Goal: Information Seeking & Learning: Learn about a topic

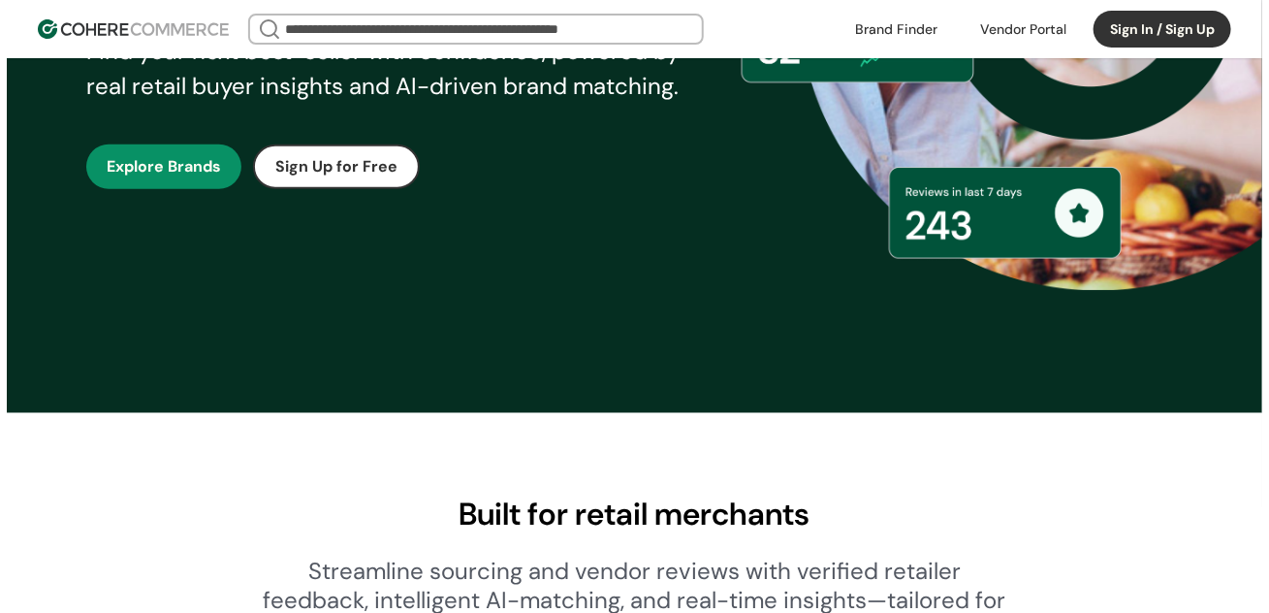
scroll to position [478, 0]
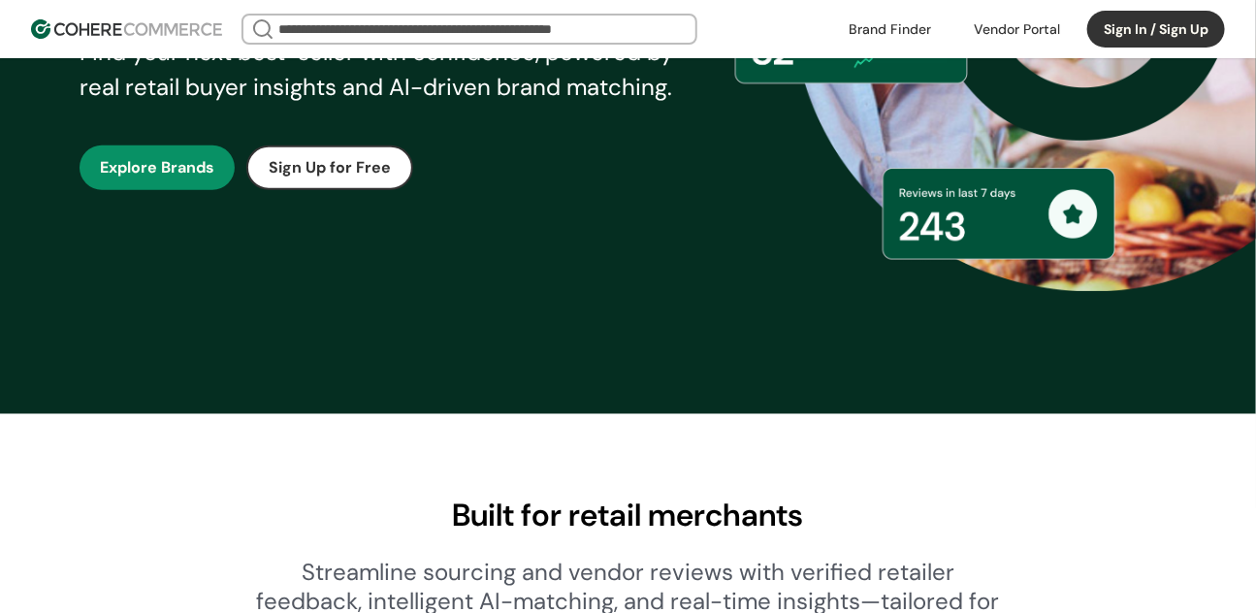
click at [1175, 30] on button "Sign In / Sign Up" at bounding box center [1156, 29] width 138 height 37
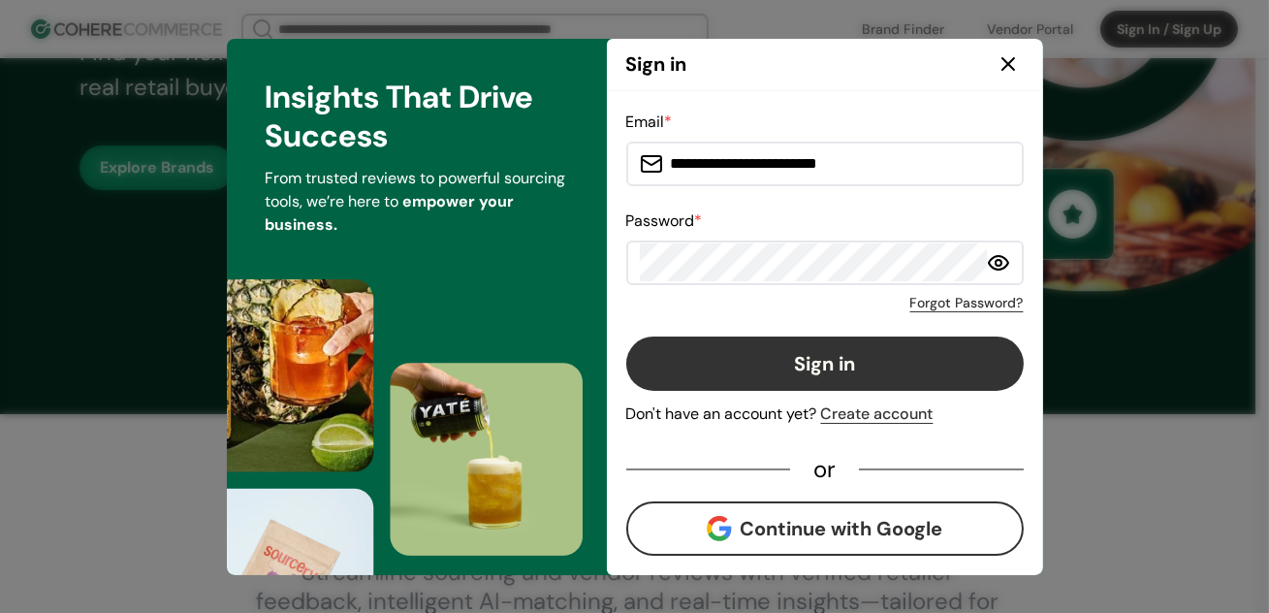
click at [859, 361] on button "Sign in" at bounding box center [825, 364] width 398 height 54
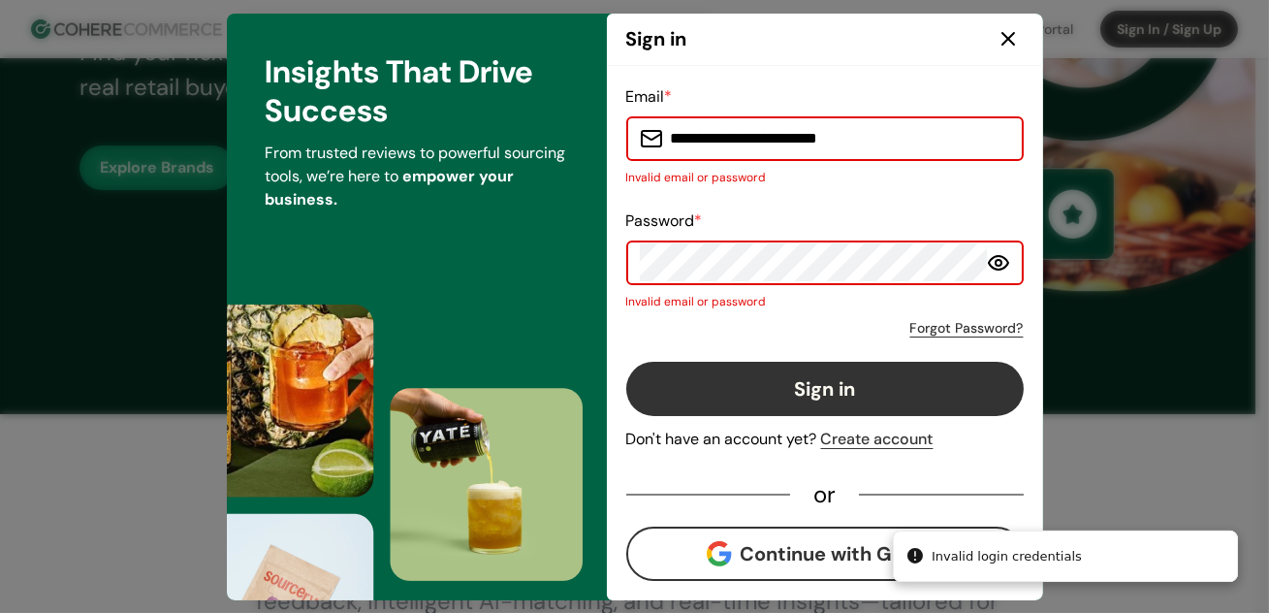
click at [803, 536] on button "Continue with Google" at bounding box center [825, 554] width 398 height 54
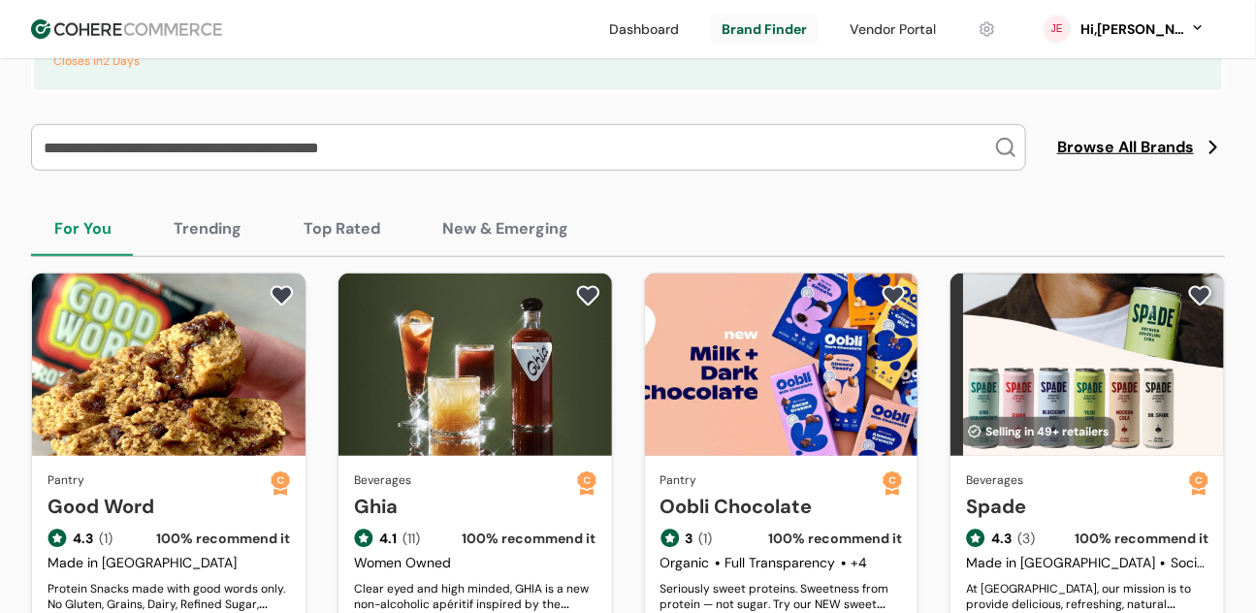
scroll to position [331, 0]
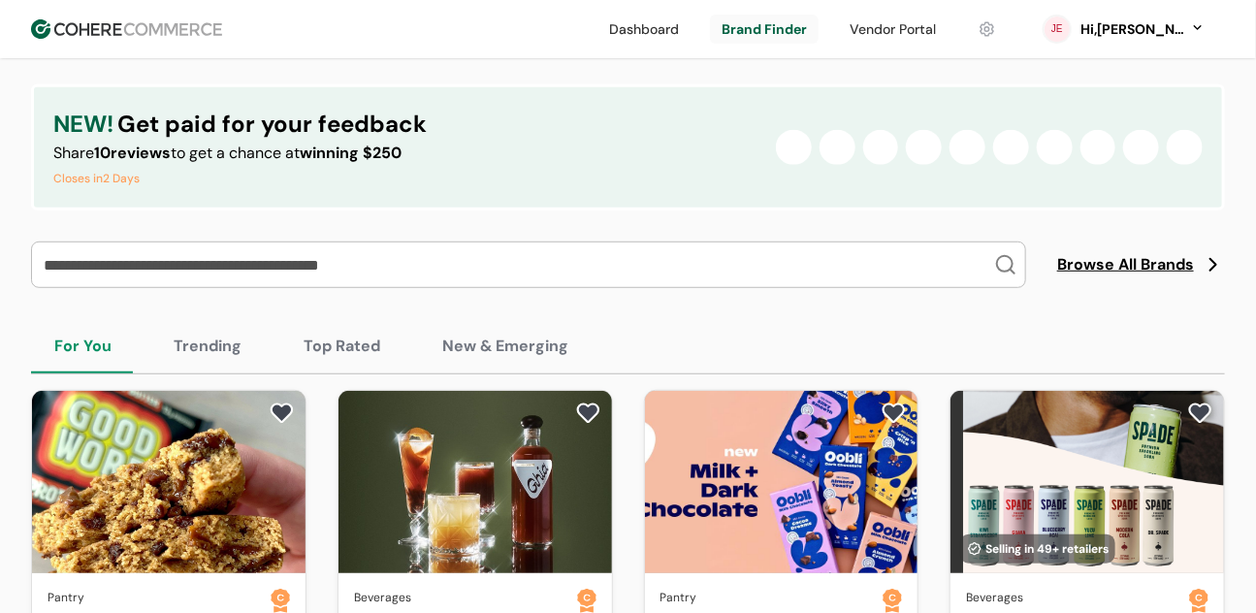
click at [1118, 271] on span "Browse All Brands" at bounding box center [1125, 264] width 137 height 23
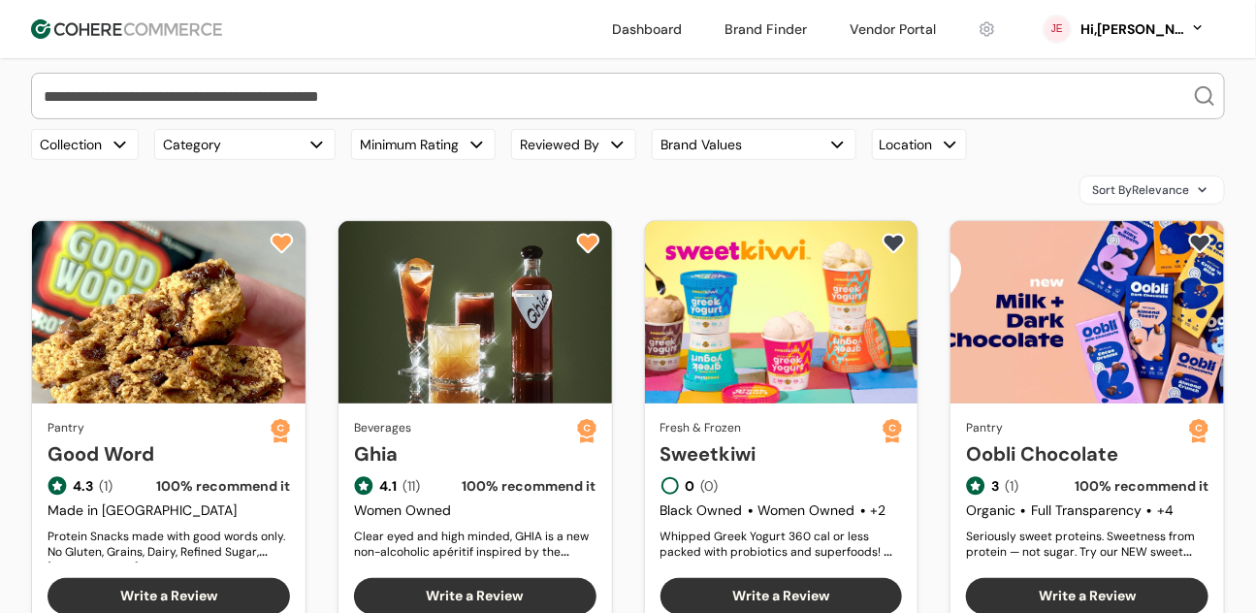
scroll to position [118, 0]
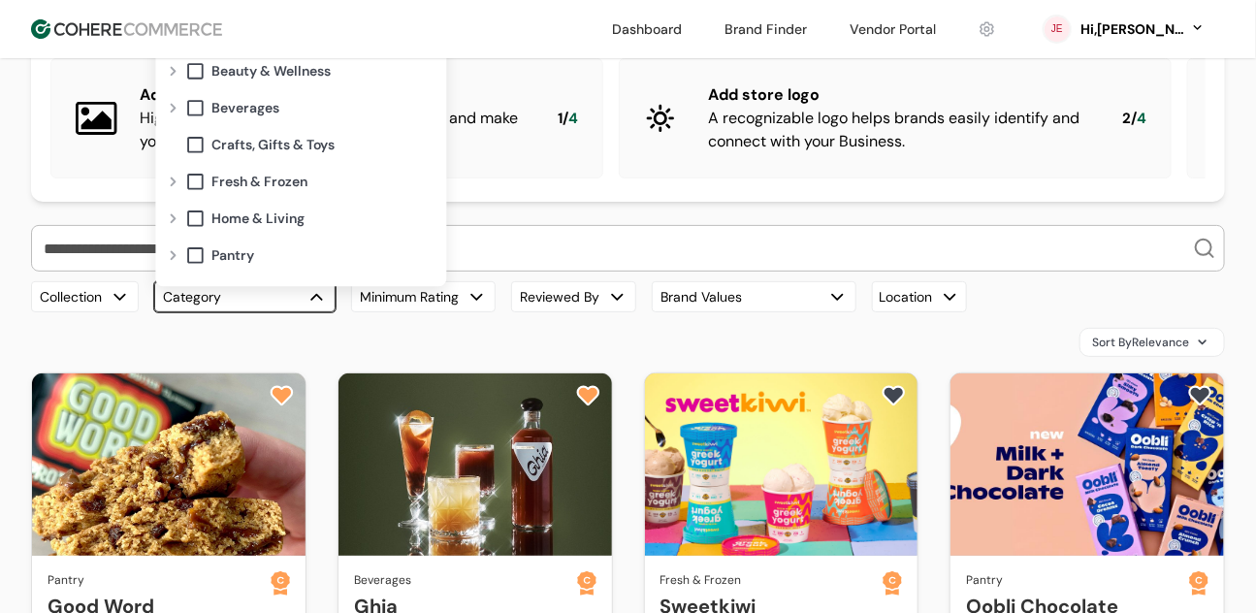
click at [240, 310] on button "Category" at bounding box center [244, 296] width 181 height 31
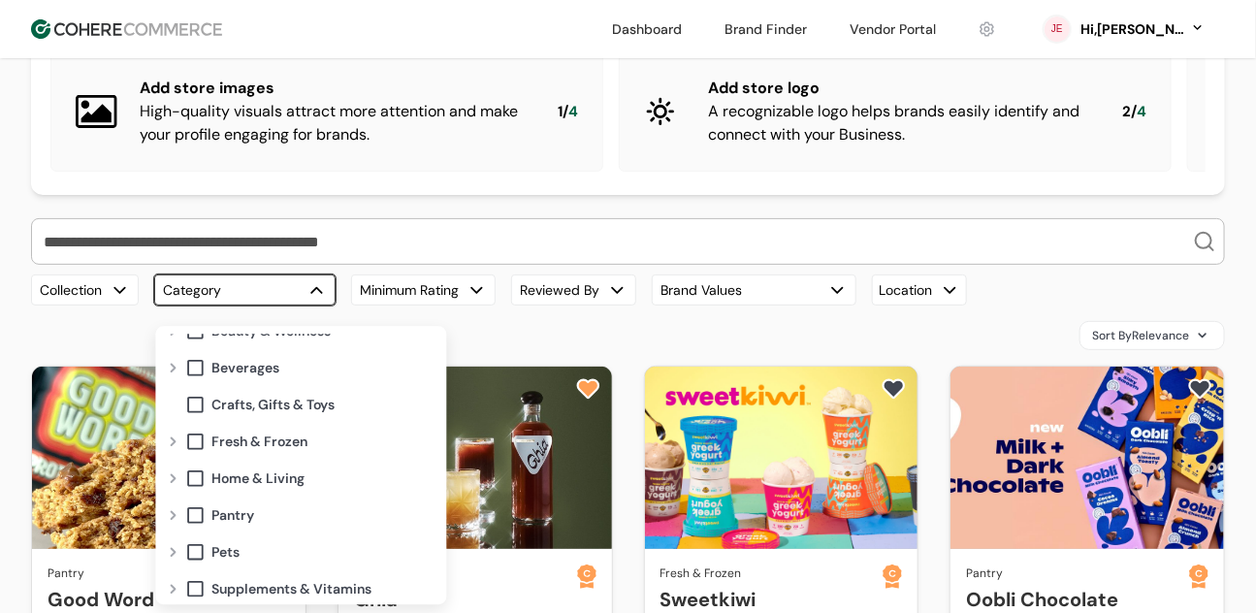
scroll to position [68, 0]
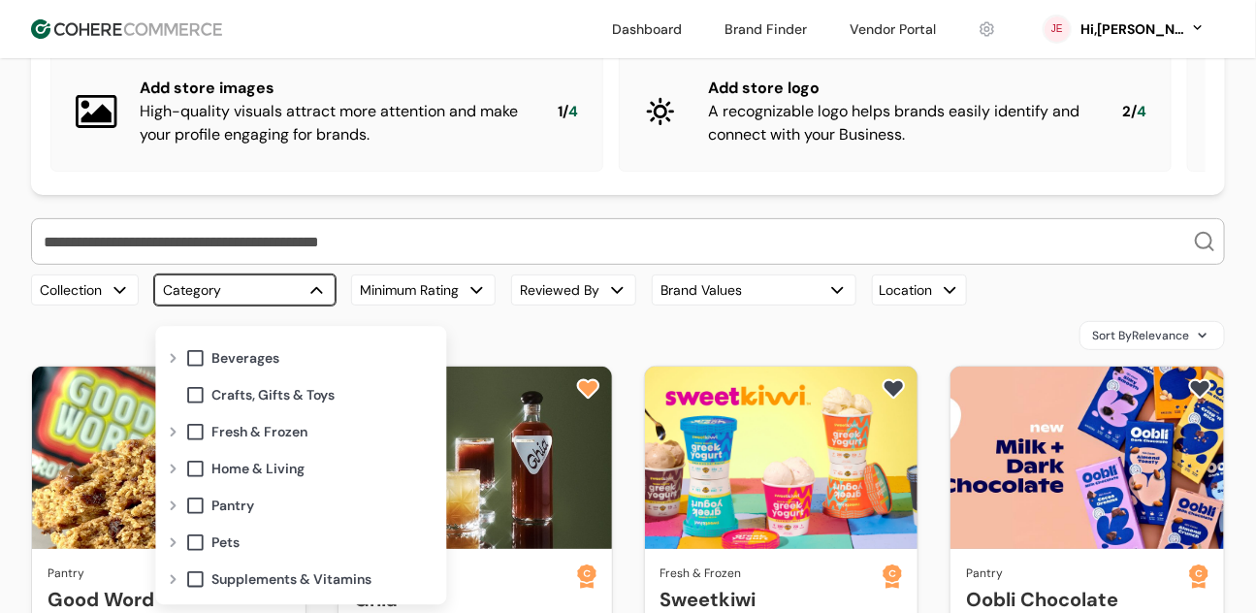
click at [180, 366] on div "Beverages" at bounding box center [300, 357] width 279 height 37
click at [177, 359] on div "Expand" at bounding box center [172, 358] width 23 height 16
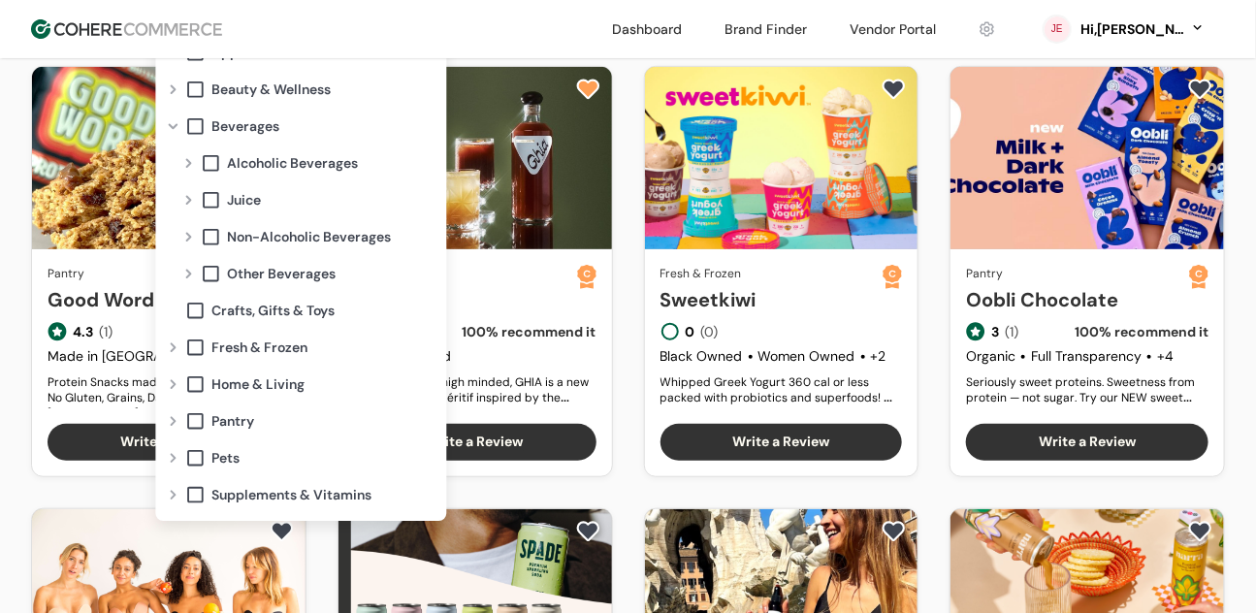
scroll to position [424, 0]
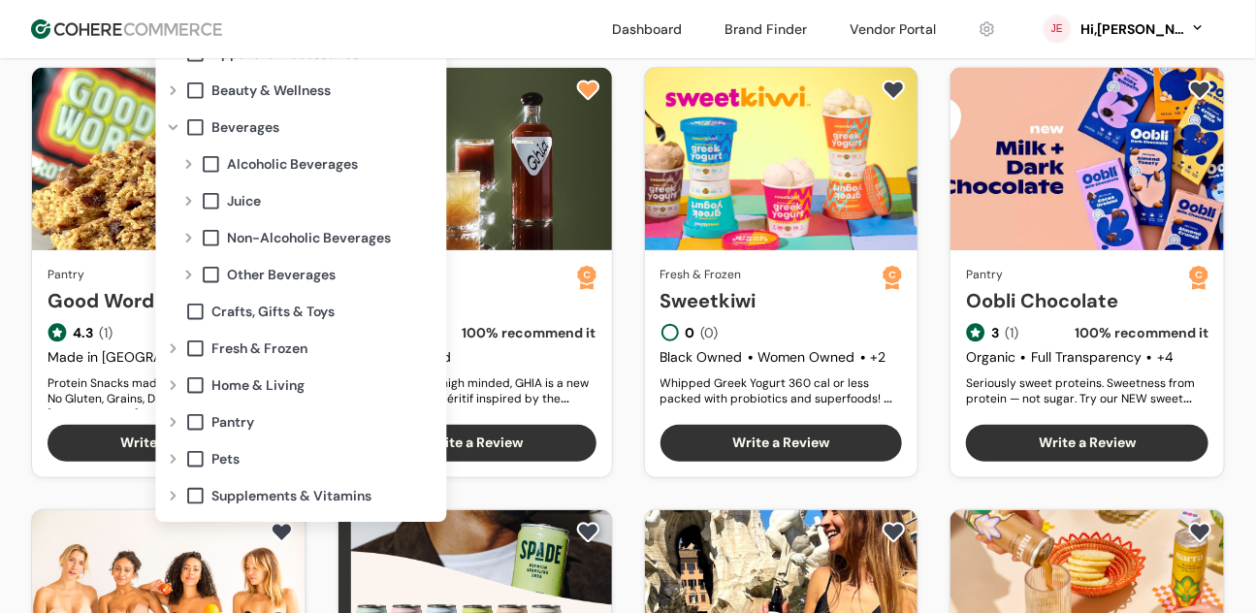
click at [645, 51] on header "Dashboard Brand Finder Vendor Portal JE Hi, Jean Dashboard Brand Finder Vendor …" at bounding box center [628, 29] width 1256 height 58
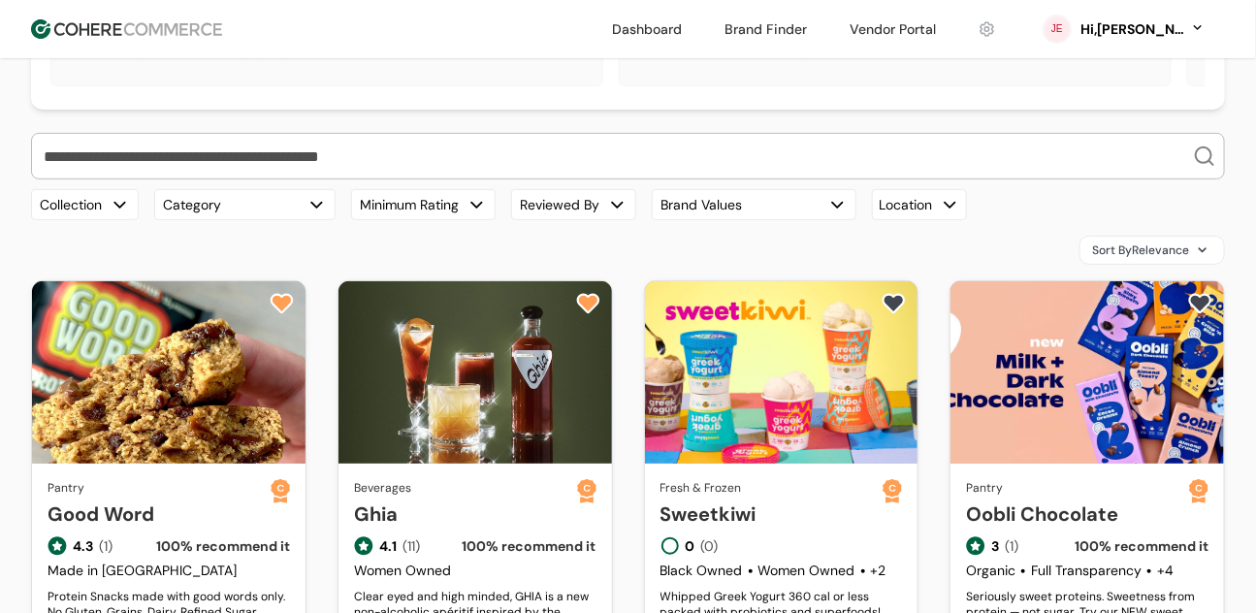
scroll to position [204, 0]
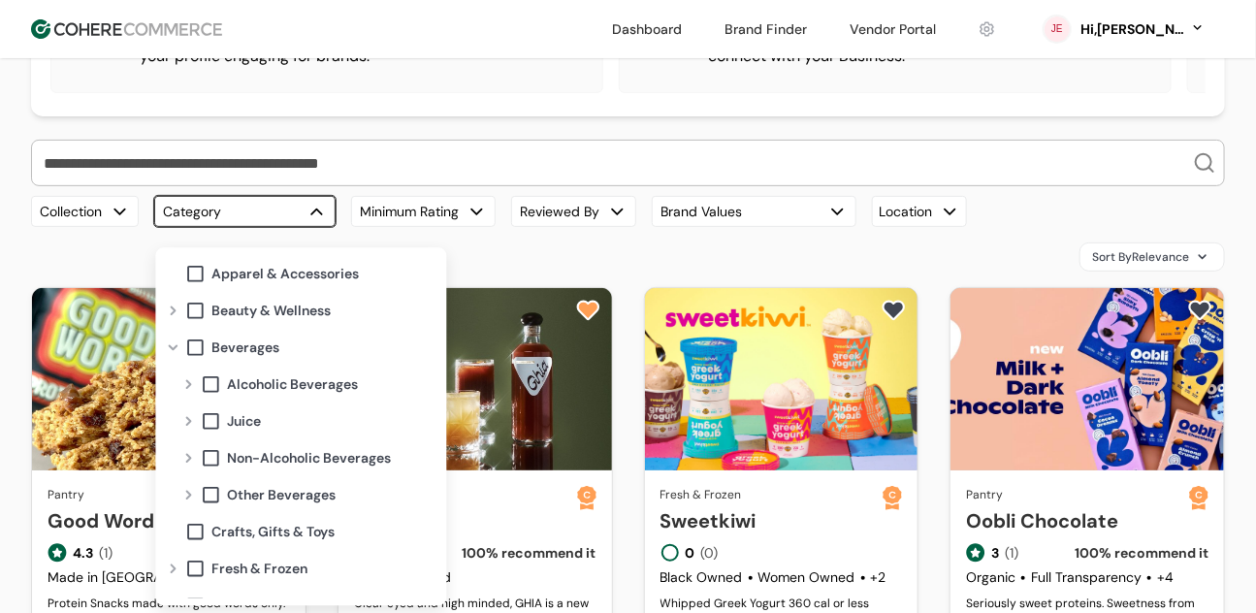
click at [186, 227] on button "Category" at bounding box center [244, 211] width 181 height 31
click at [294, 203] on div "Our Top Brands Hero Bread Hiyo Fishwife Green Juju Blume Plant People Carbonaut…" at bounding box center [628, 183] width 1194 height 87
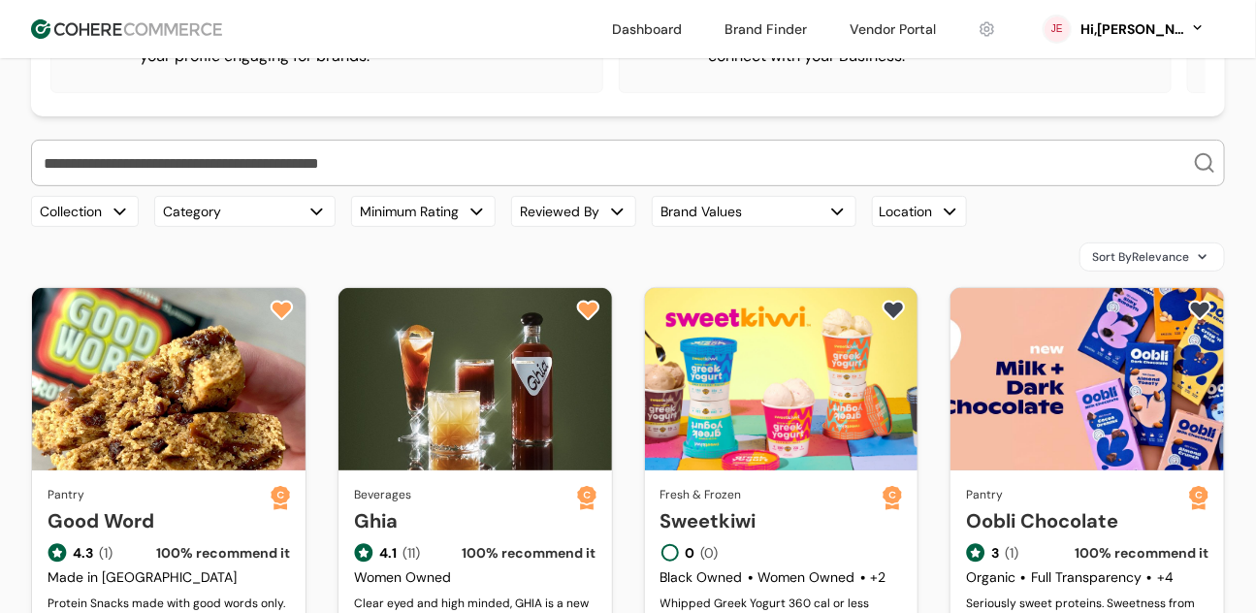
click at [296, 185] on input "search" at bounding box center [616, 163] width 1153 height 45
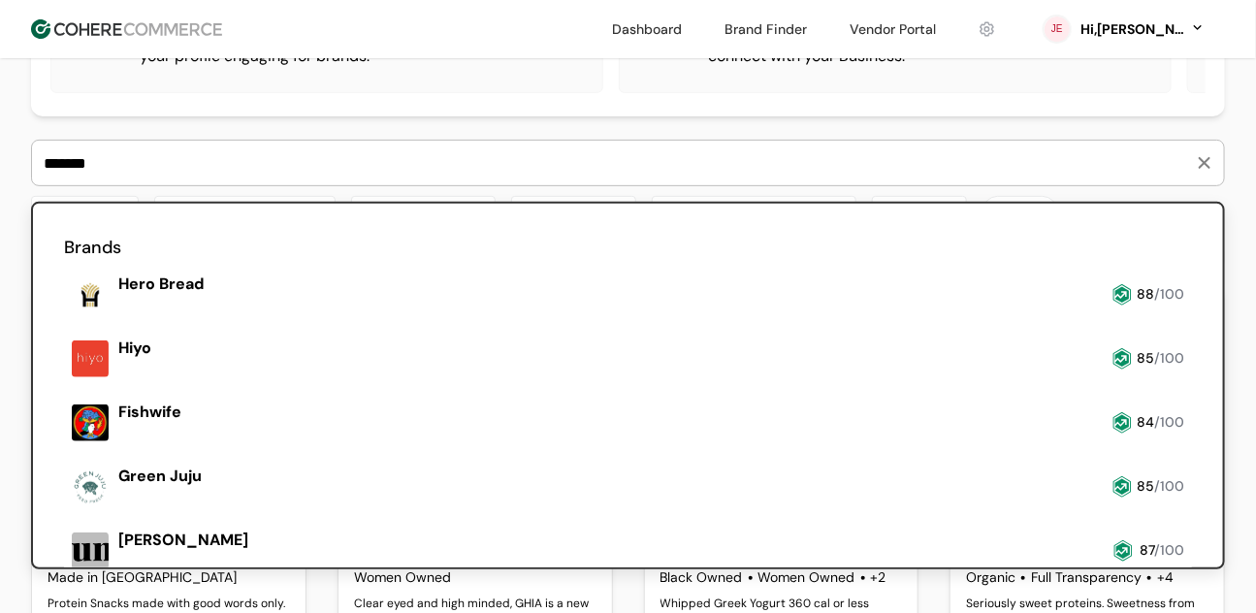
type input "*******"
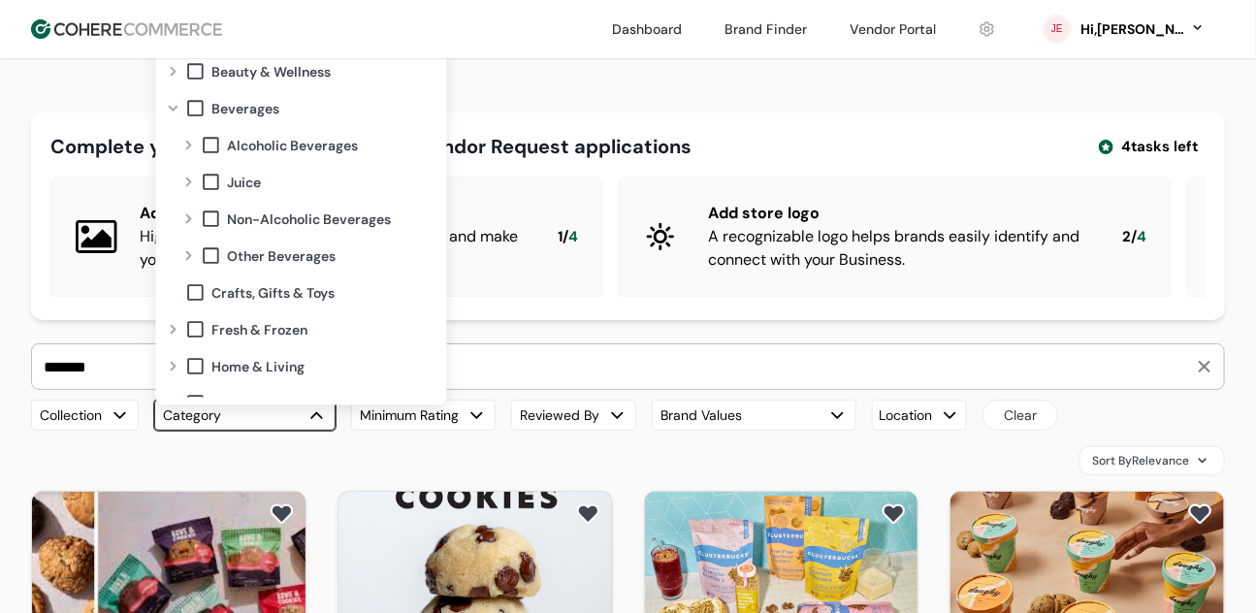
click at [219, 418] on button "Category" at bounding box center [244, 415] width 181 height 31
click at [98, 385] on input "*******" at bounding box center [616, 366] width 1153 height 45
click at [99, 385] on input "*******" at bounding box center [616, 366] width 1153 height 45
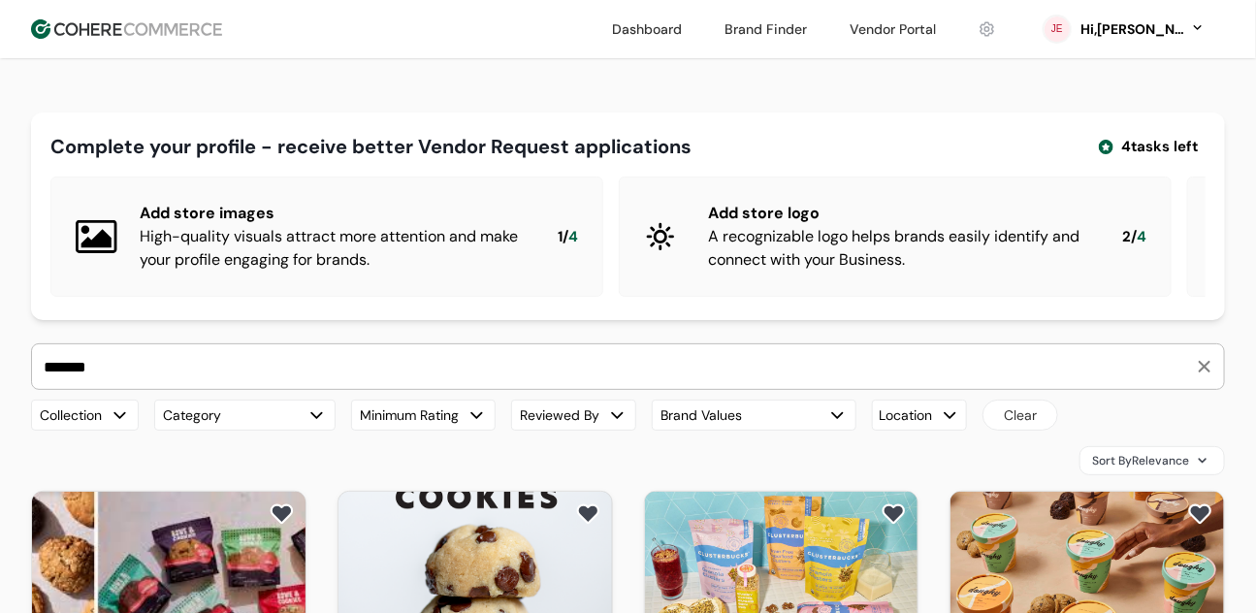
click at [99, 385] on input "*******" at bounding box center [616, 366] width 1153 height 45
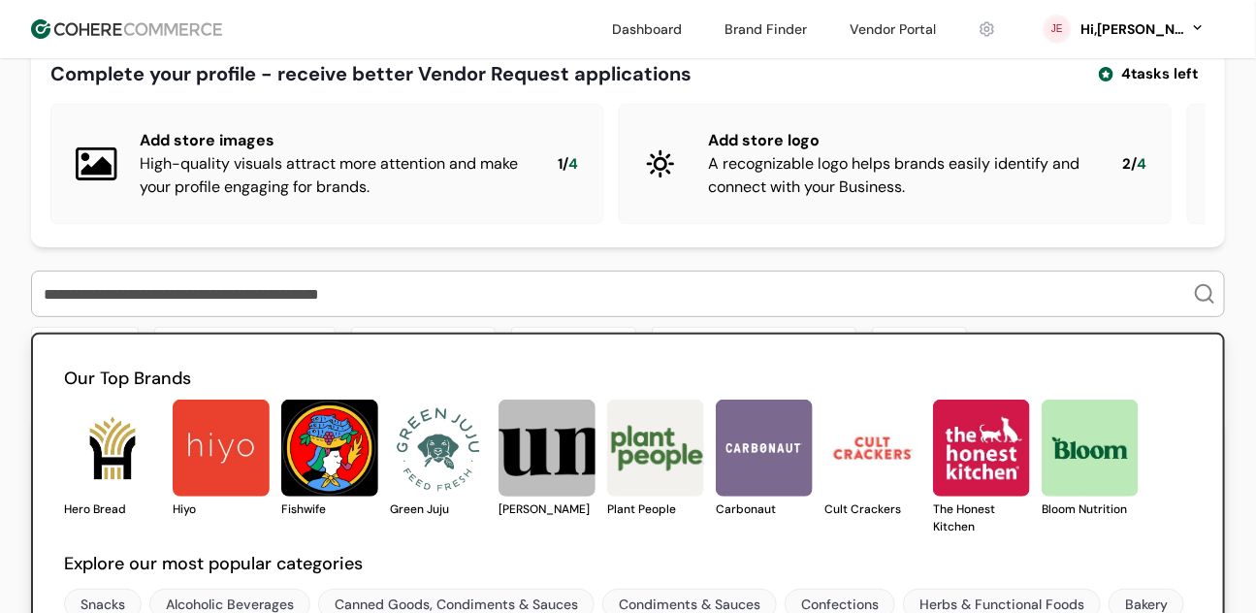
scroll to position [356, 0]
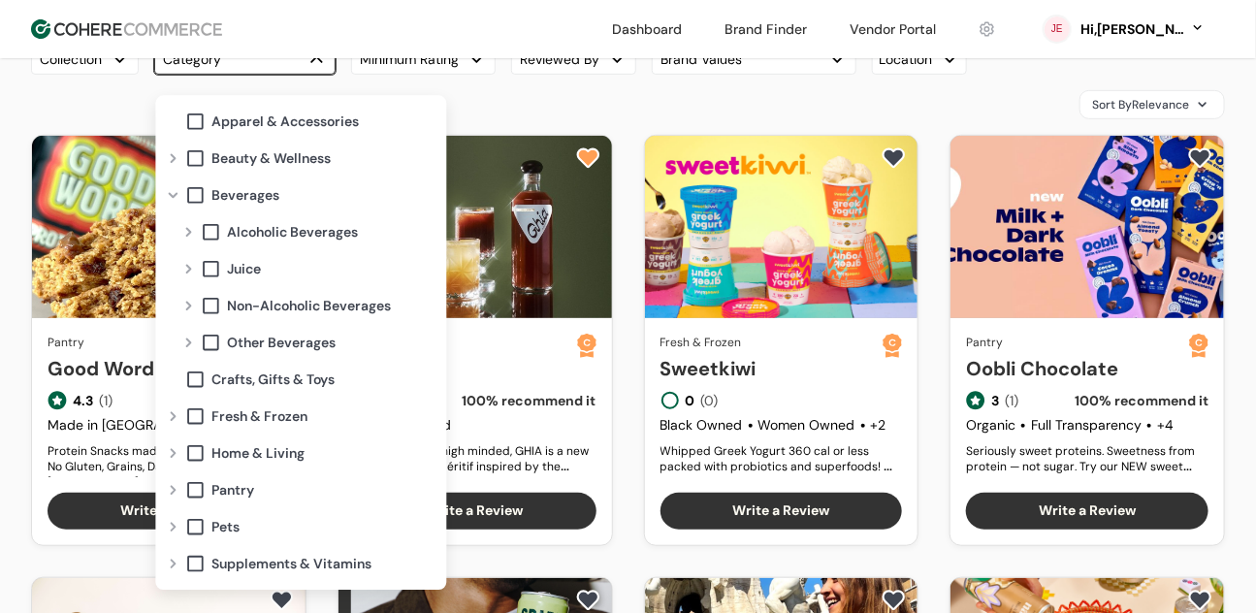
click at [246, 75] on button "Category" at bounding box center [244, 59] width 181 height 31
click at [198, 312] on div "Expand" at bounding box center [188, 306] width 23 height 16
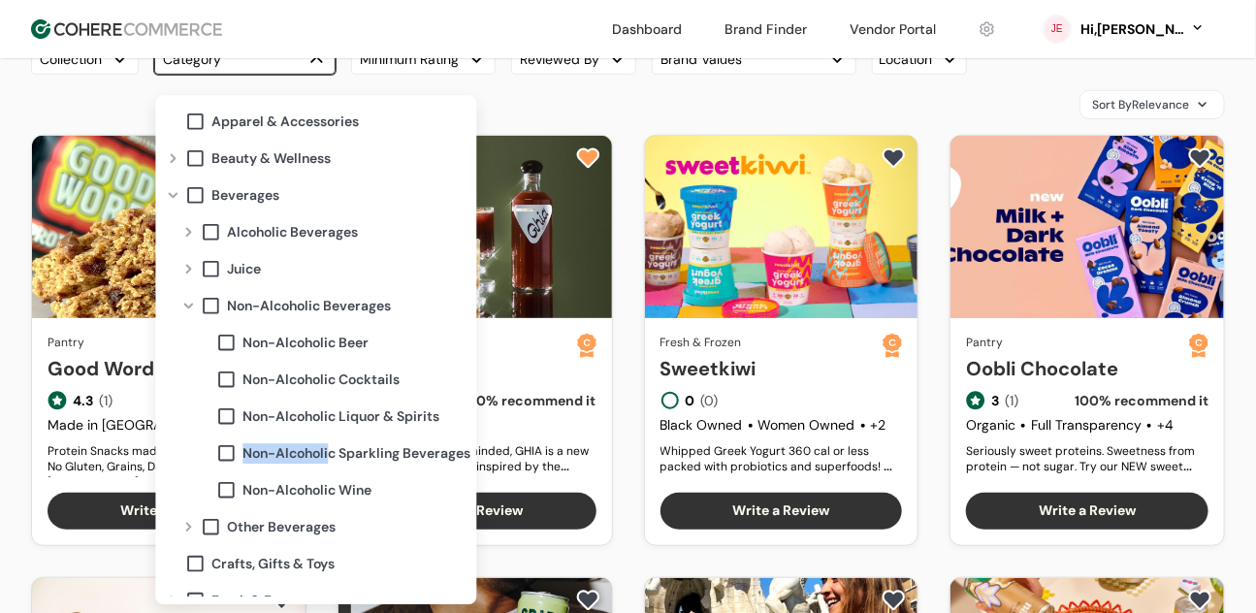
drag, startPoint x: 331, startPoint y: 427, endPoint x: 328, endPoint y: 448, distance: 21.5
click at [329, 447] on div "Apparel & Accessories Beauty & Wellness Beverages Alcoholic Beverages Juice Non…" at bounding box center [315, 350] width 317 height 494
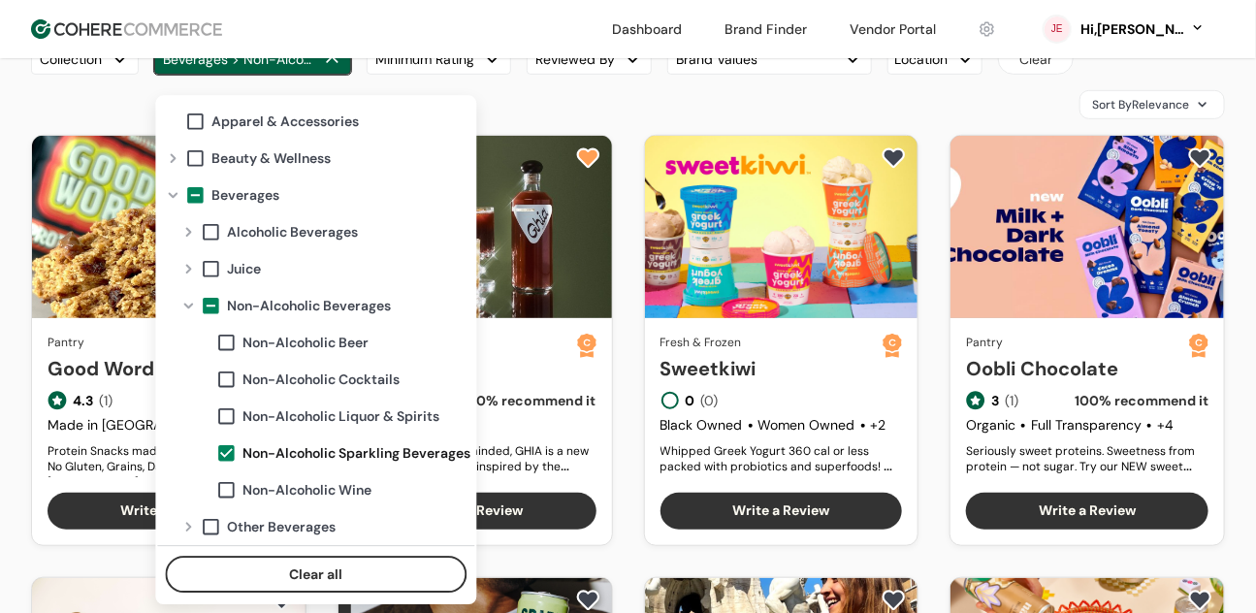
click at [329, 448] on span "Non-Alcoholic Sparkling Beverages" at bounding box center [356, 453] width 228 height 20
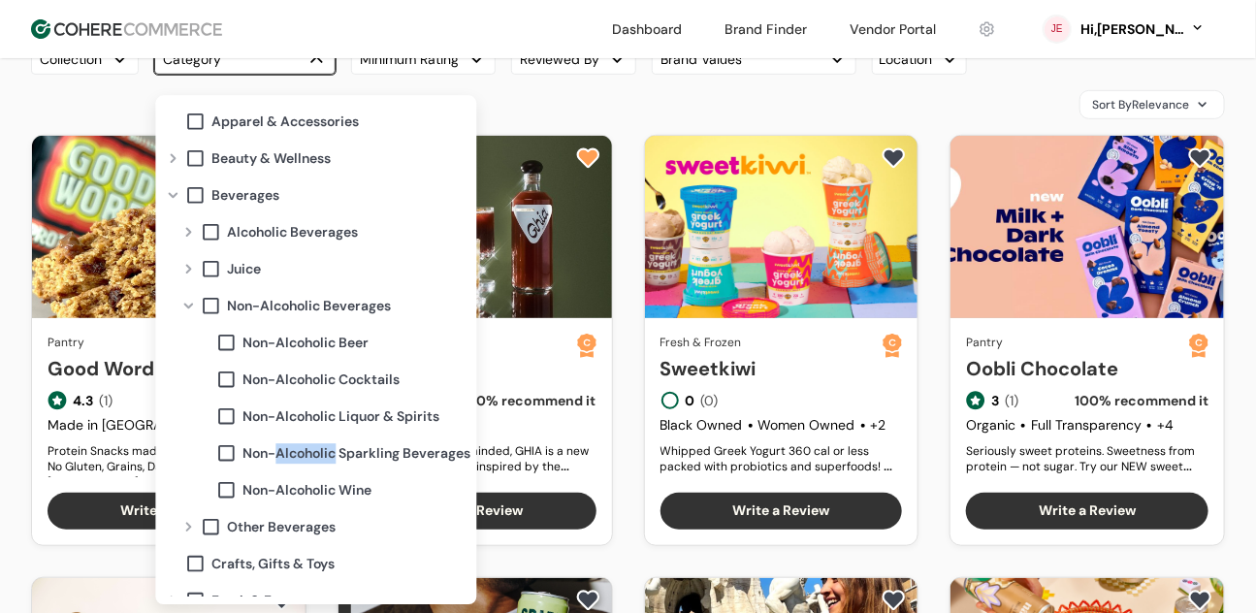
click at [329, 448] on span "Non-Alcoholic Sparkling Beverages" at bounding box center [356, 453] width 228 height 20
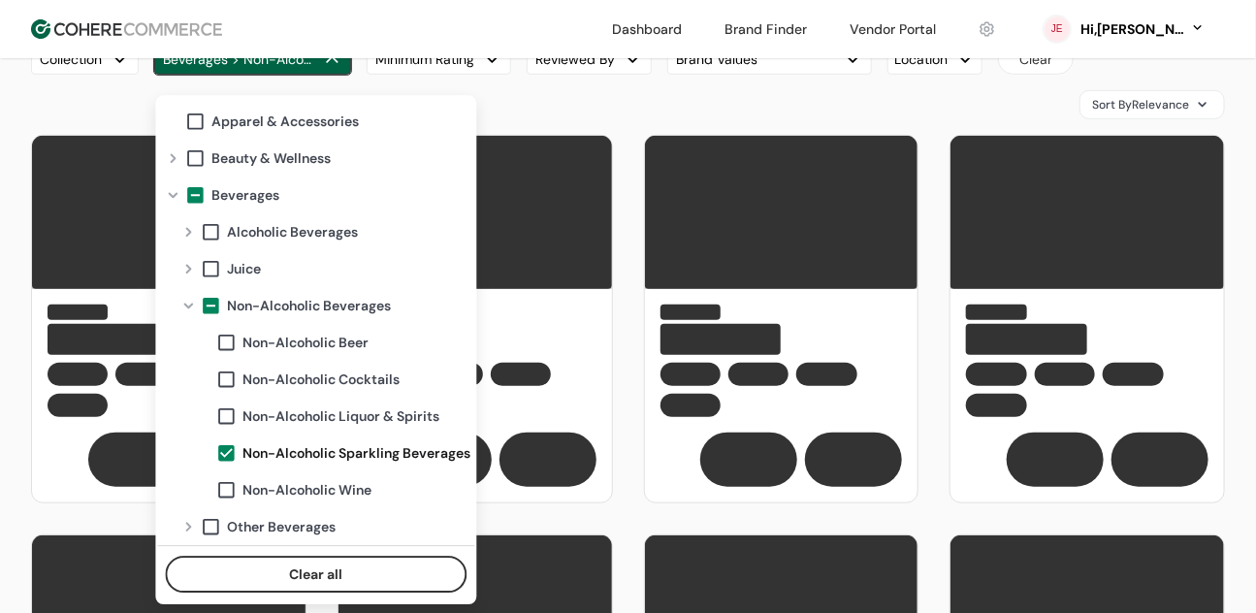
click at [607, 112] on div "Sort By Relevance" at bounding box center [628, 104] width 1194 height 29
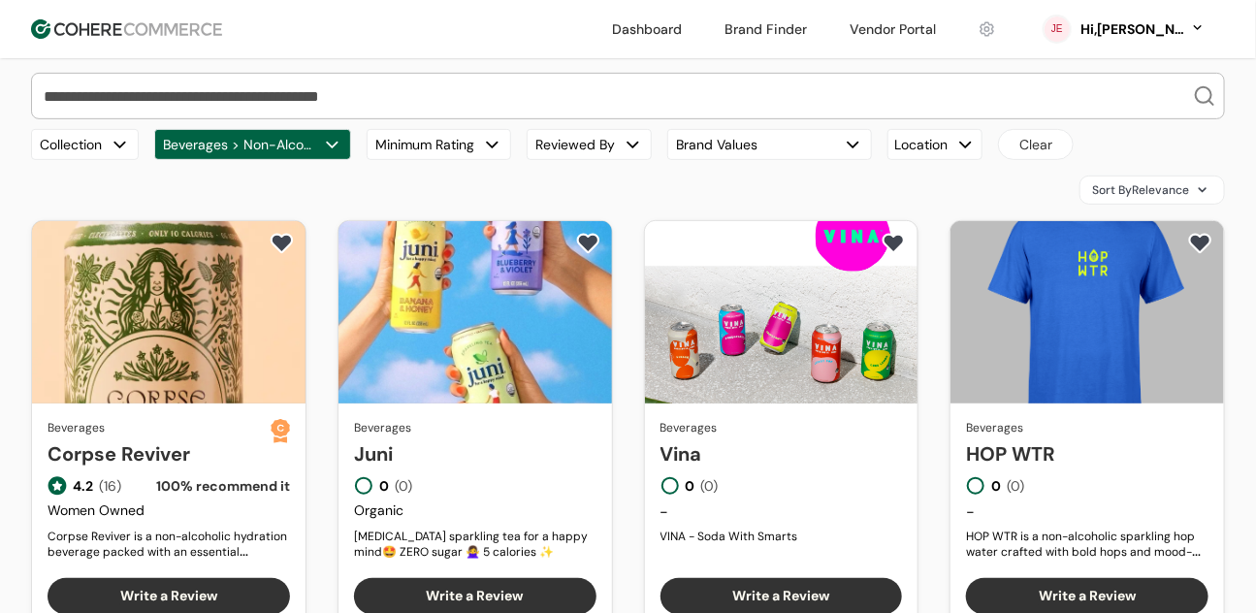
scroll to position [258, 0]
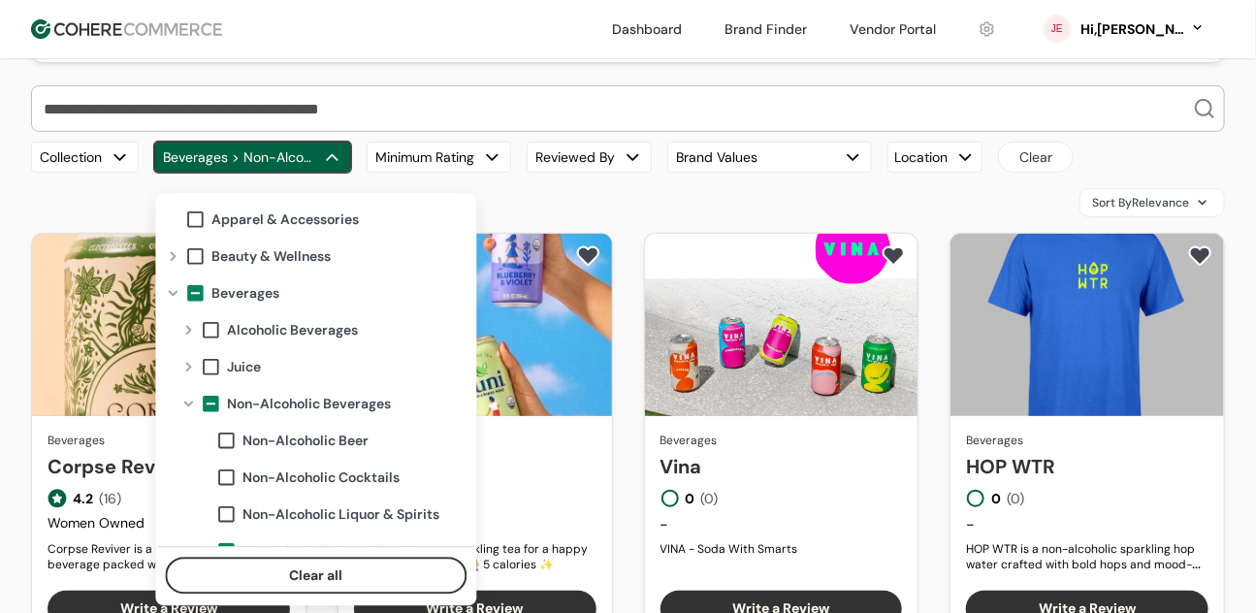
click at [338, 168] on div "button" at bounding box center [332, 157] width 20 height 20
click at [218, 410] on span at bounding box center [210, 403] width 21 height 21
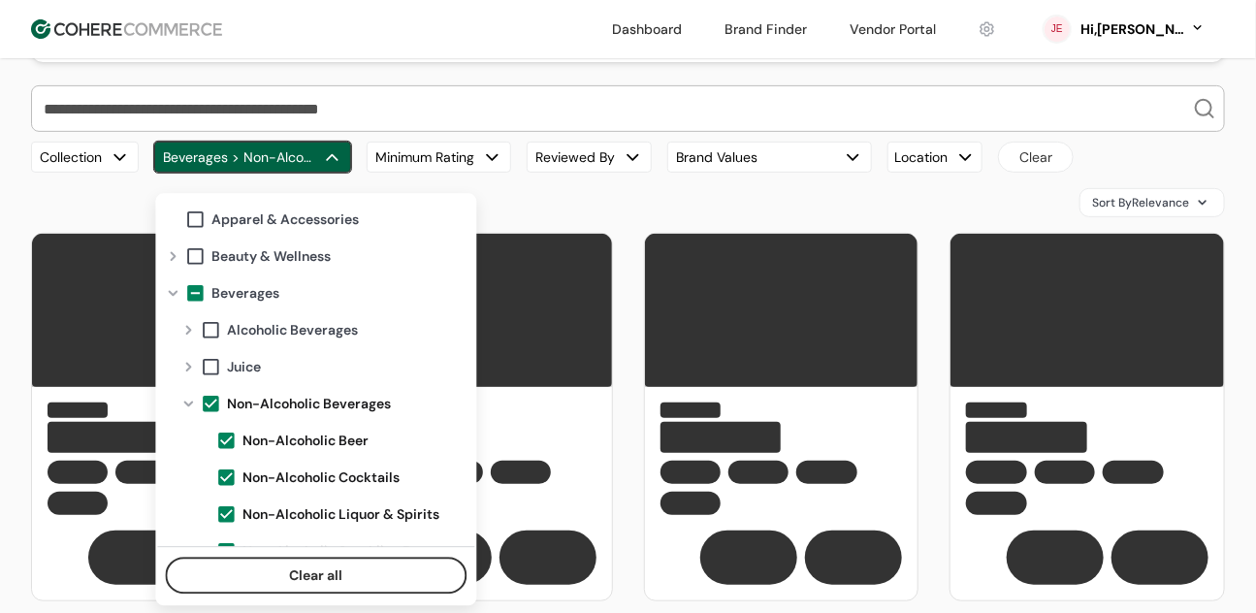
click at [205, 398] on span at bounding box center [210, 403] width 21 height 21
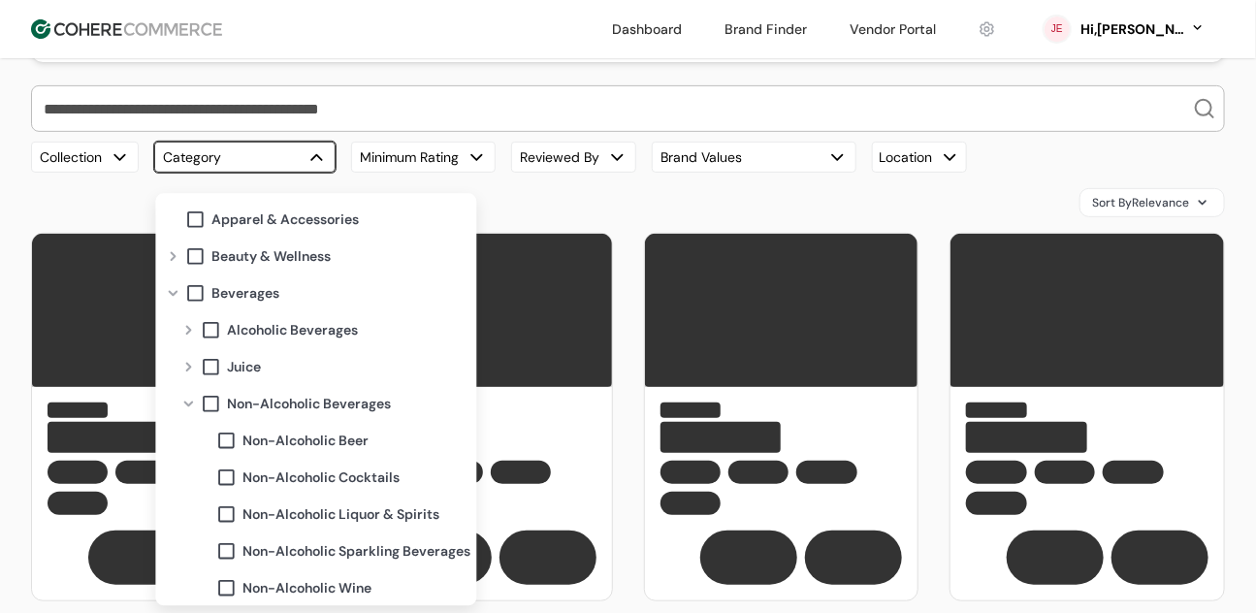
click at [211, 376] on span at bounding box center [210, 366] width 21 height 21
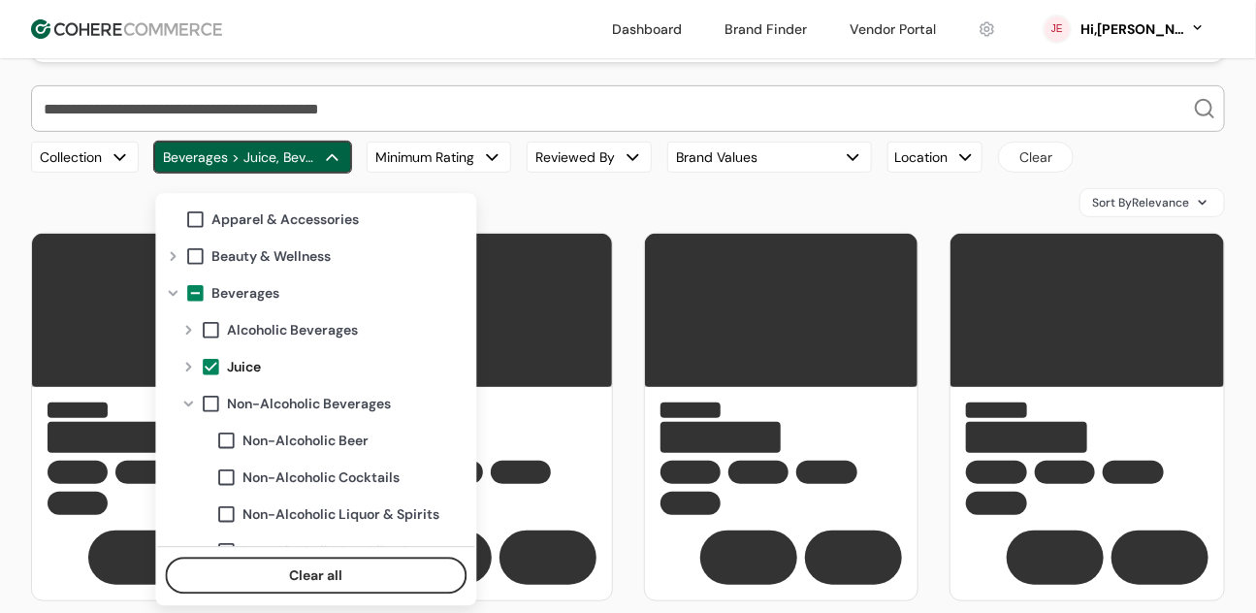
click at [211, 372] on span at bounding box center [210, 366] width 21 height 21
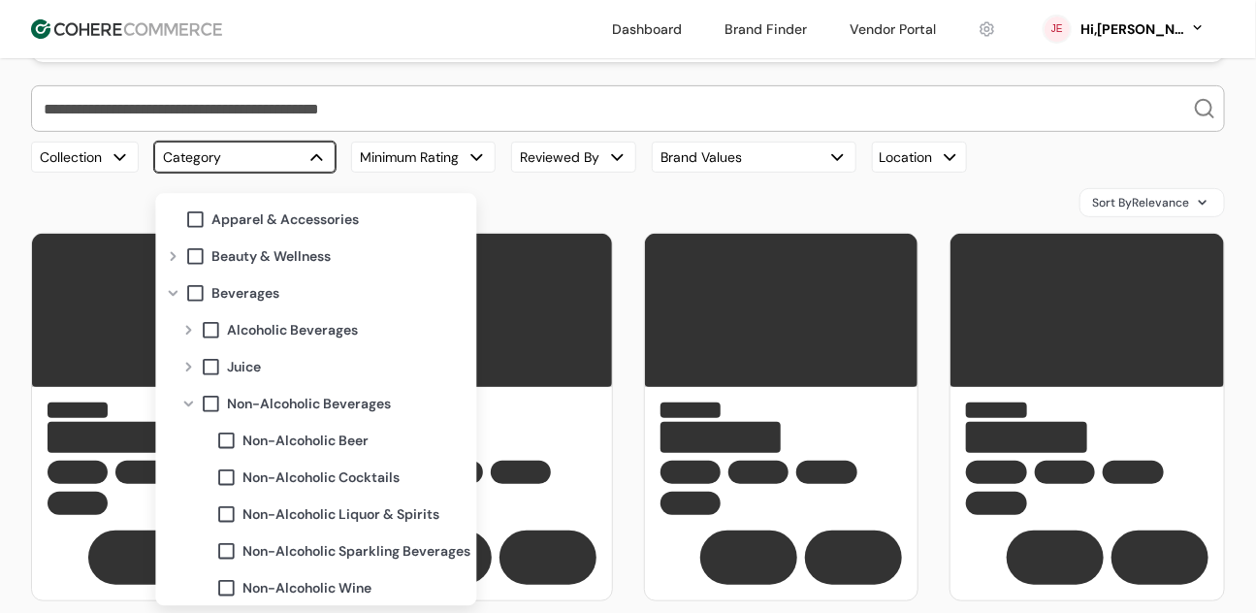
click at [216, 327] on span at bounding box center [210, 329] width 21 height 21
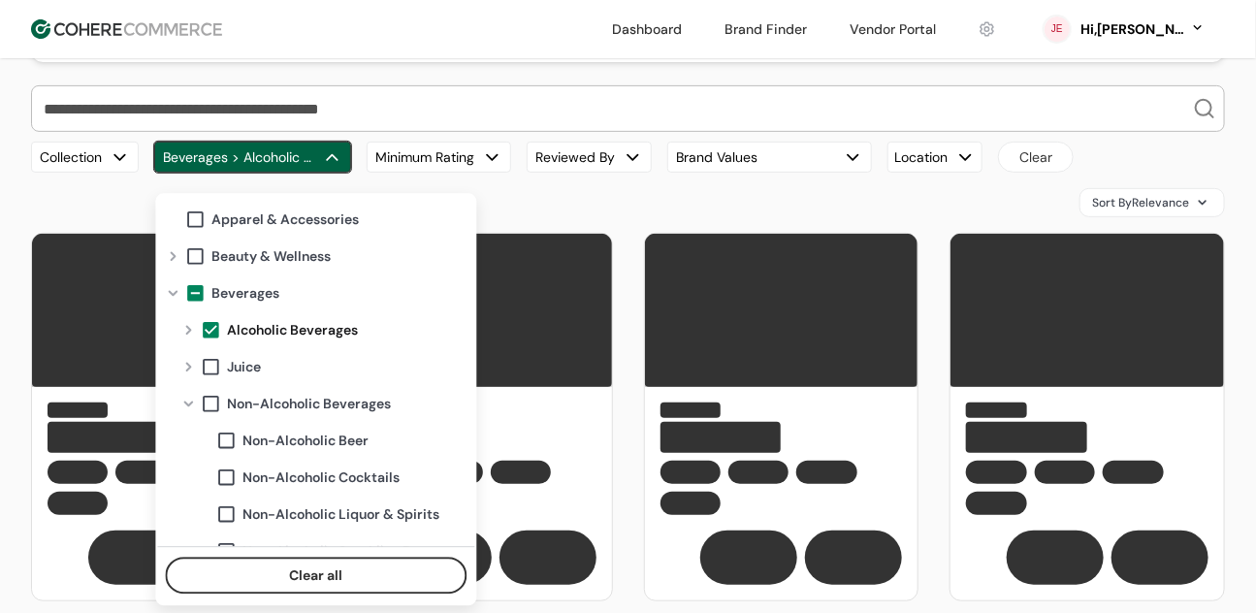
click at [614, 217] on div "Sort By Relevance" at bounding box center [628, 202] width 1194 height 29
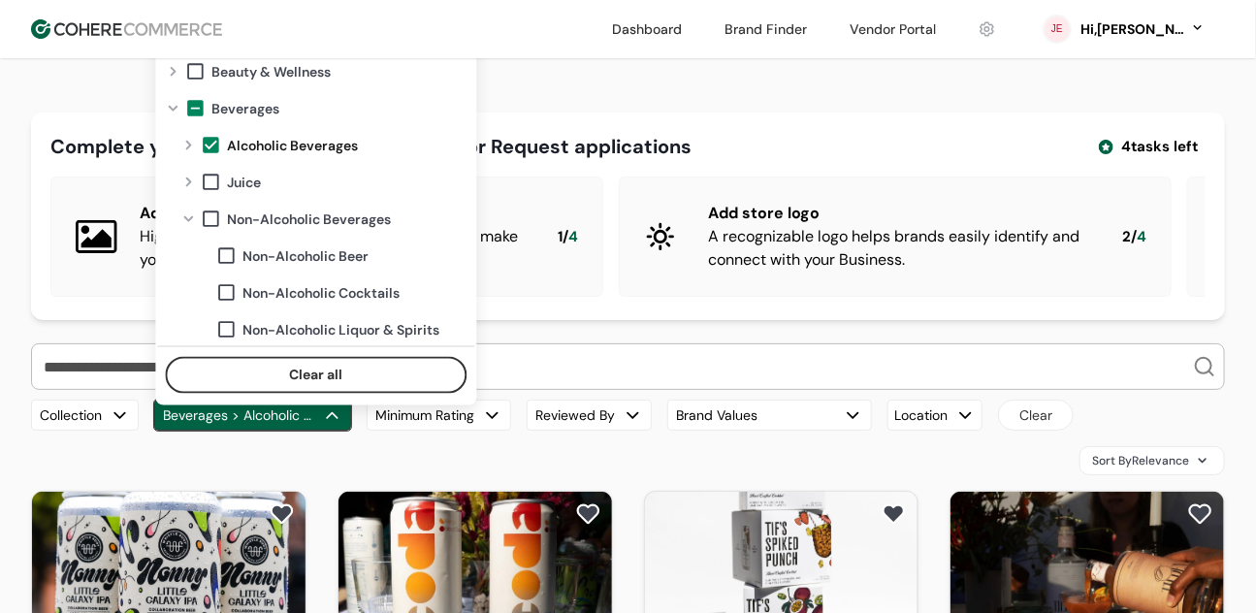
click at [292, 431] on button "Beverages > Alcoholic Beverages, Beverages > Alcoholic Beverages > Beers, Bever…" at bounding box center [252, 415] width 197 height 31
click at [203, 117] on span at bounding box center [194, 108] width 21 height 21
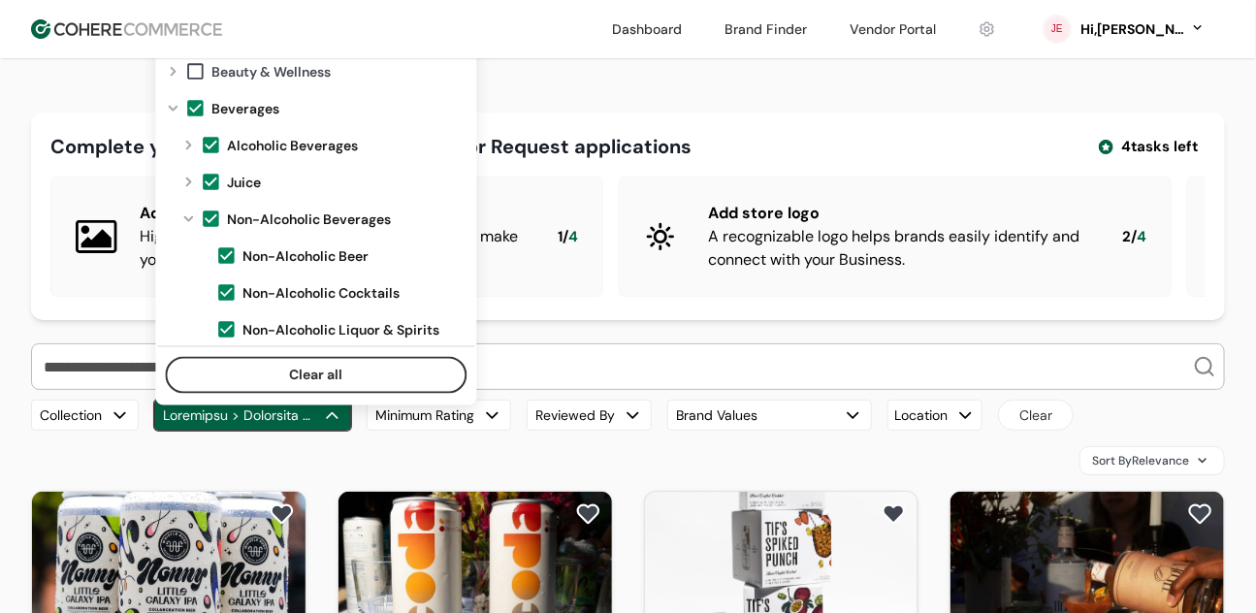
click at [202, 116] on span at bounding box center [194, 108] width 21 height 21
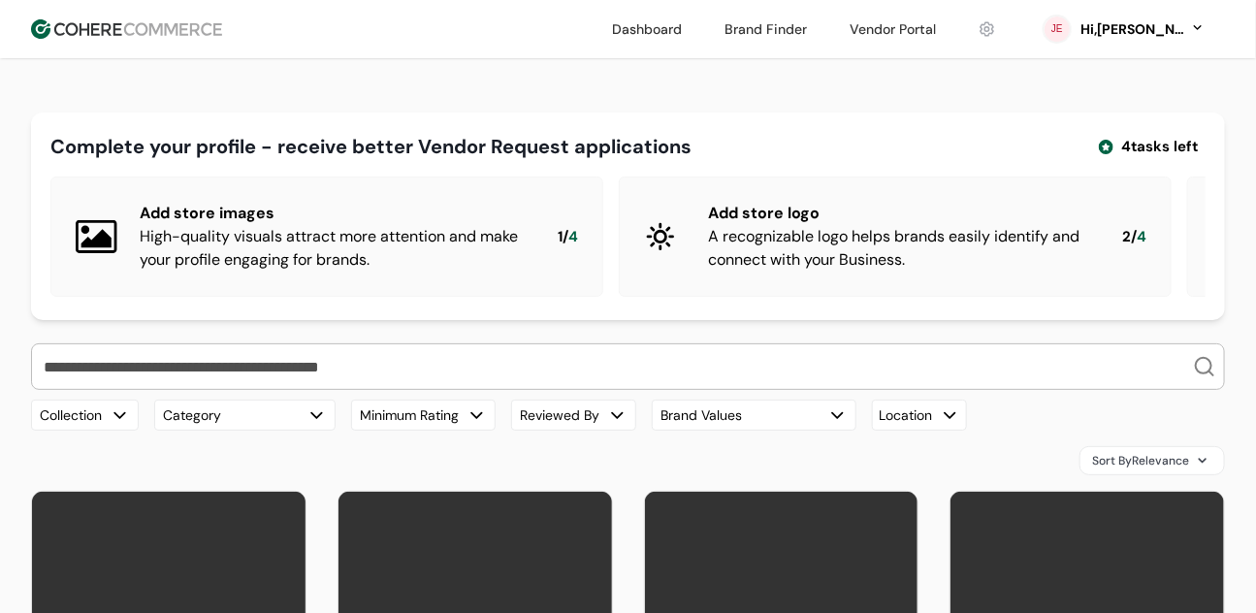
click at [730, 385] on input "search" at bounding box center [616, 366] width 1153 height 45
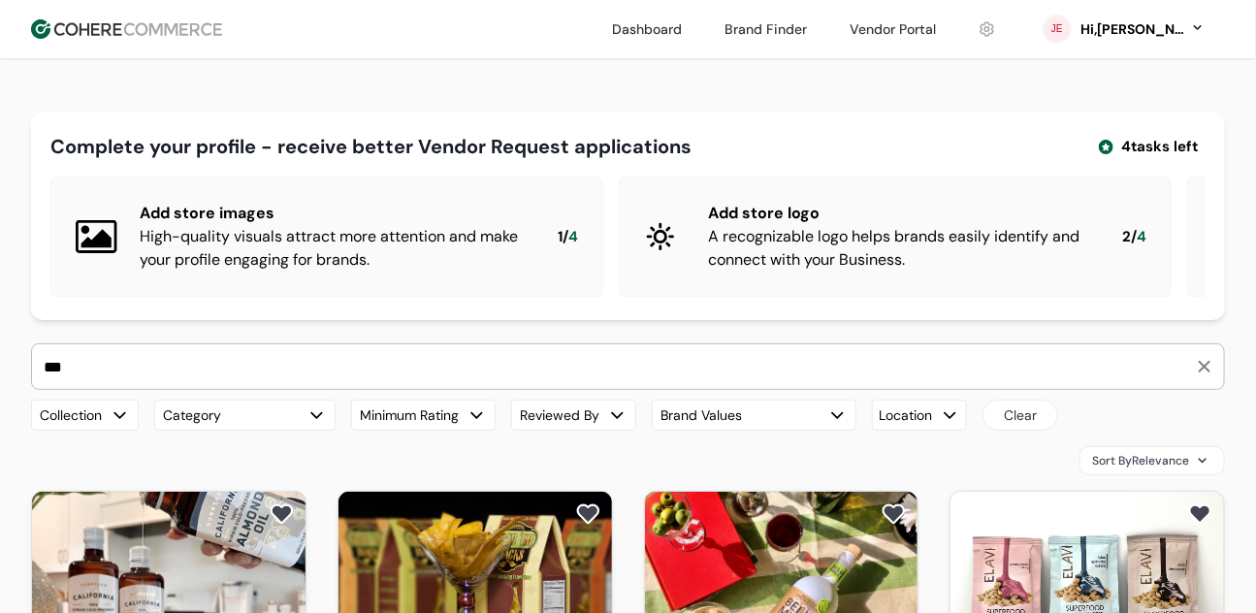
click at [218, 383] on input "***" at bounding box center [616, 366] width 1153 height 45
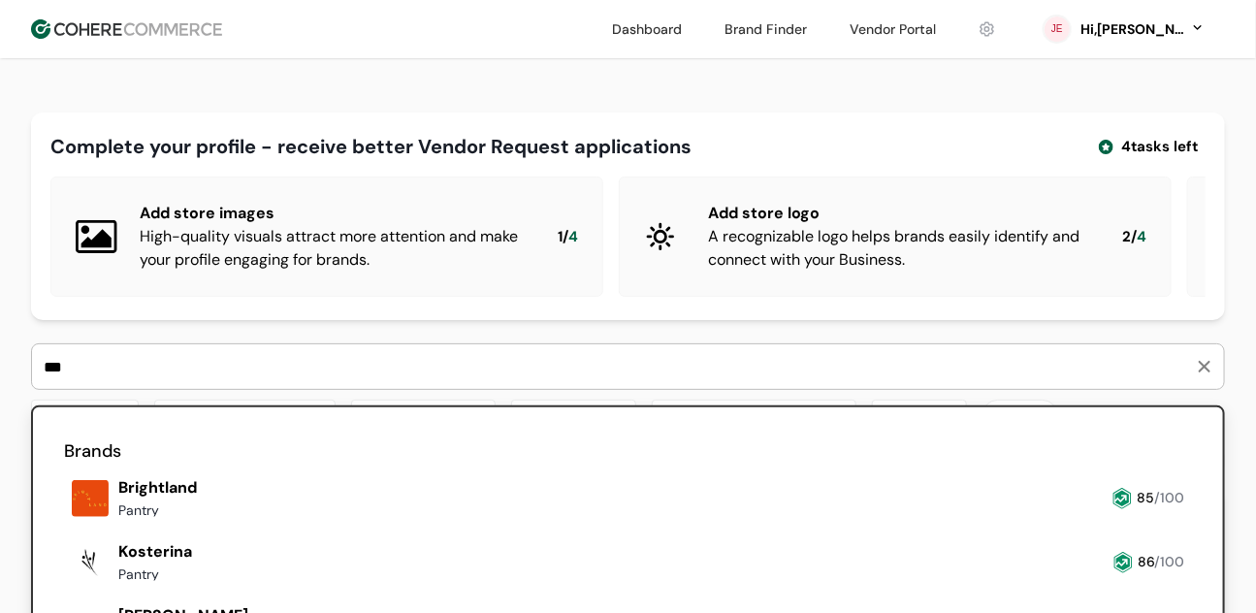
click at [218, 383] on input "***" at bounding box center [616, 366] width 1153 height 45
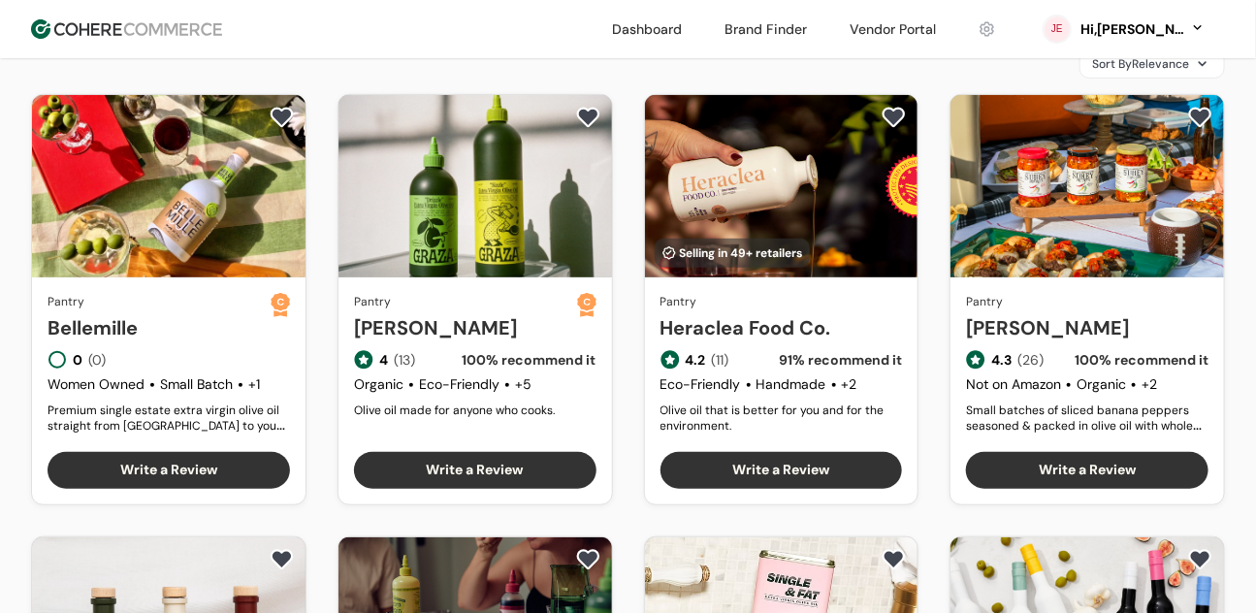
scroll to position [378, 0]
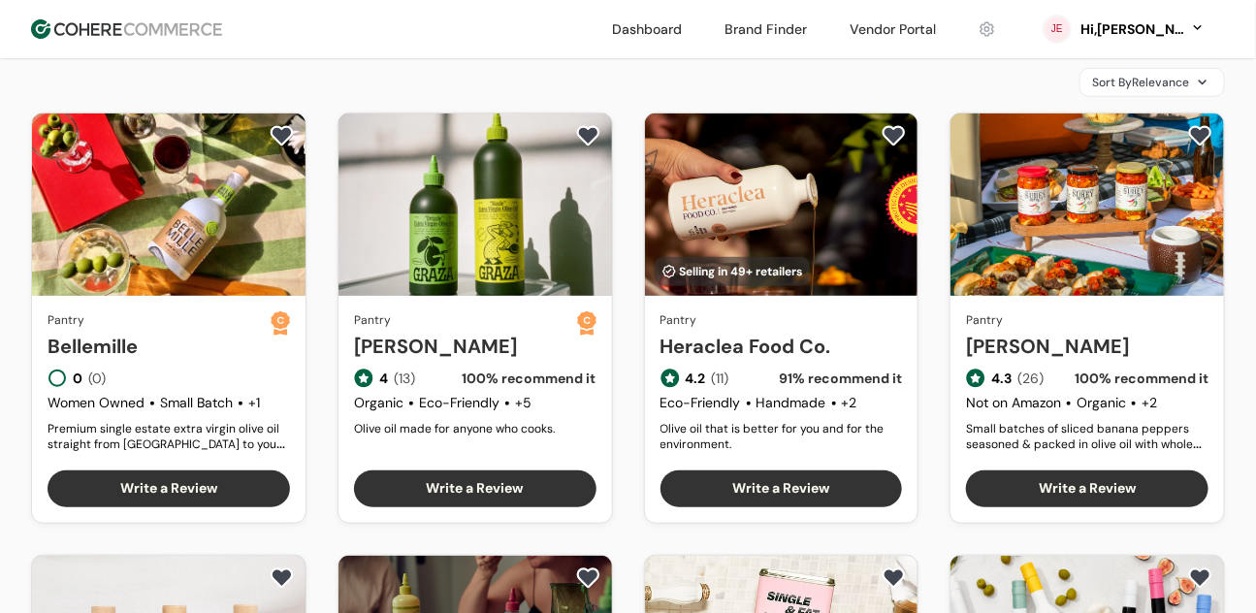
scroll to position [369, 0]
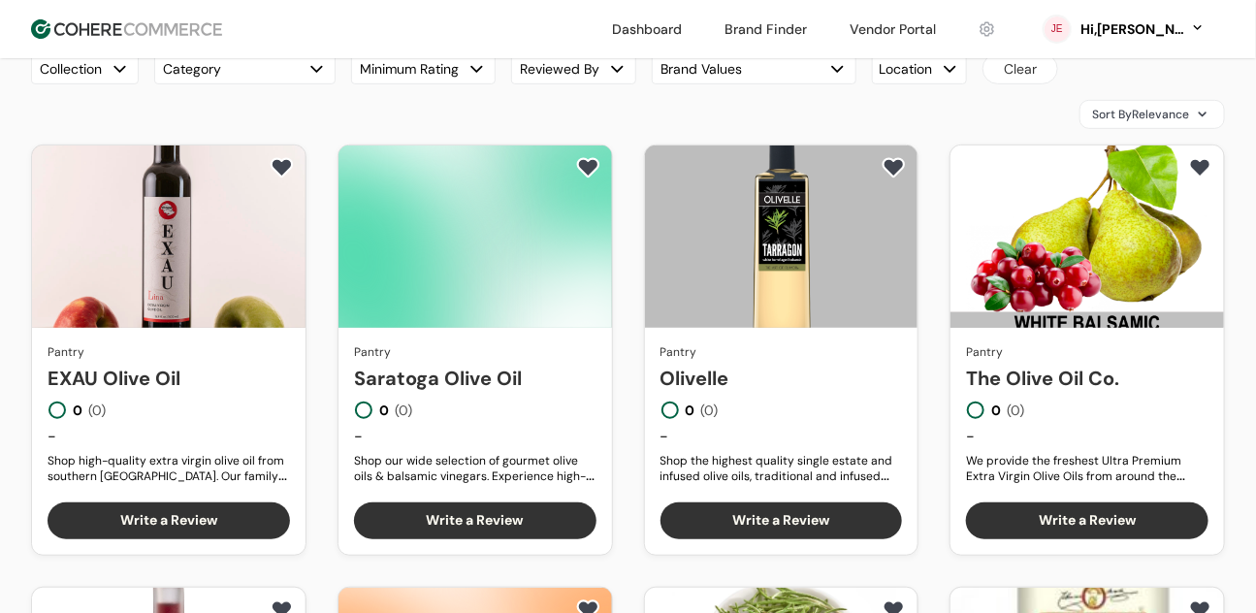
scroll to position [289, 0]
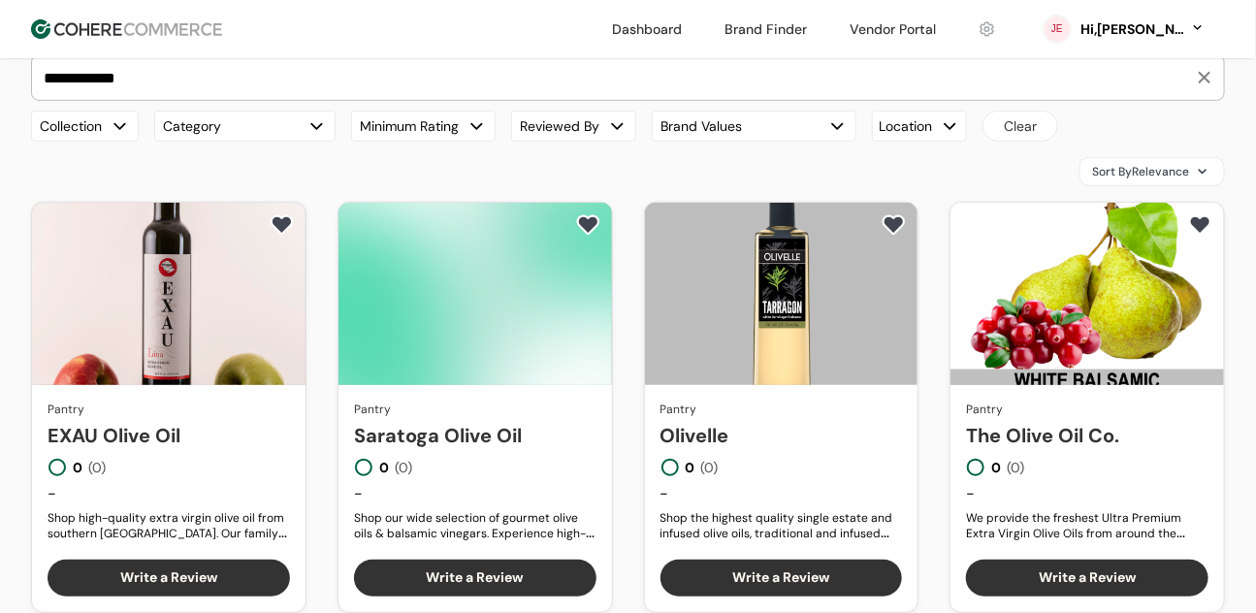
click at [359, 100] on input "**********" at bounding box center [616, 77] width 1153 height 45
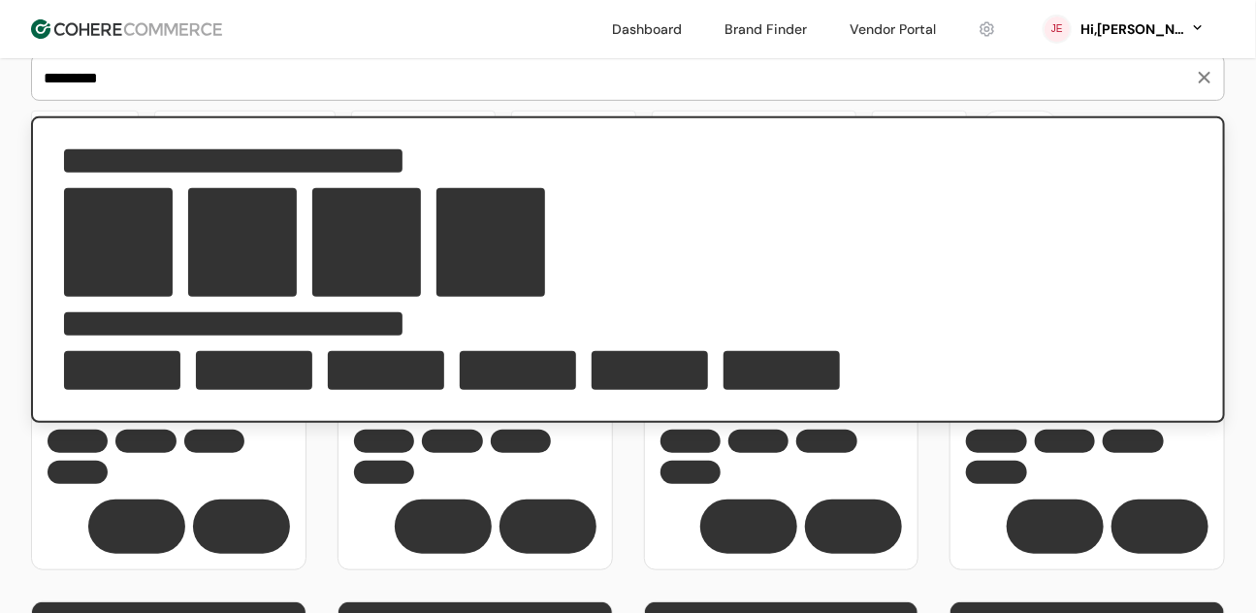
type input "*********"
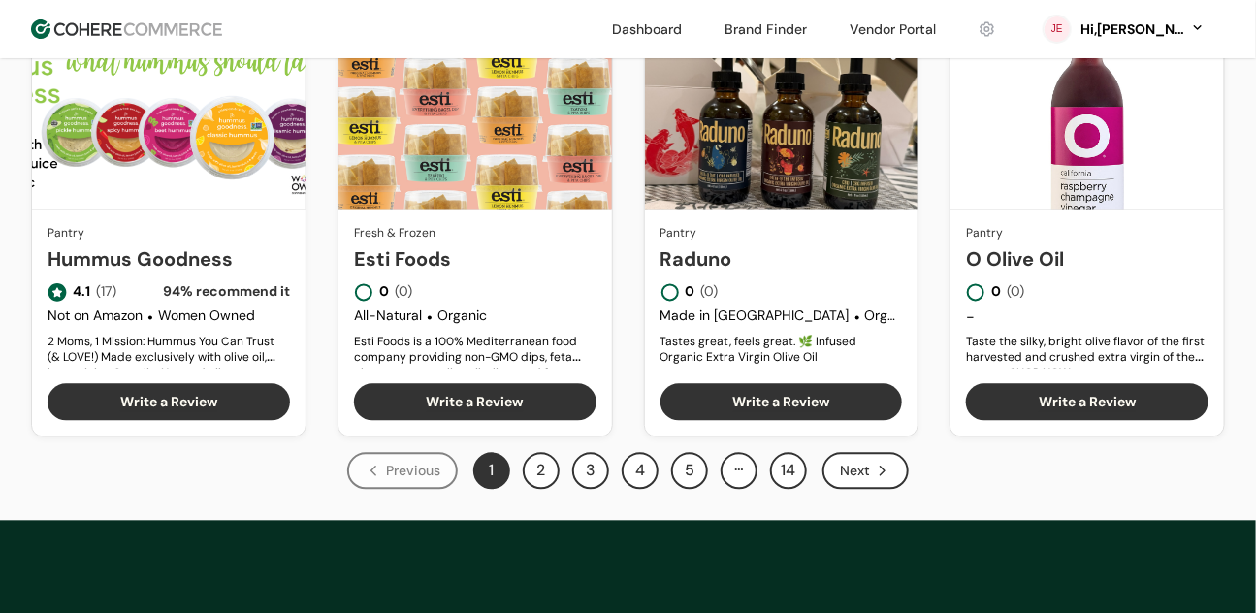
scroll to position [1405, 0]
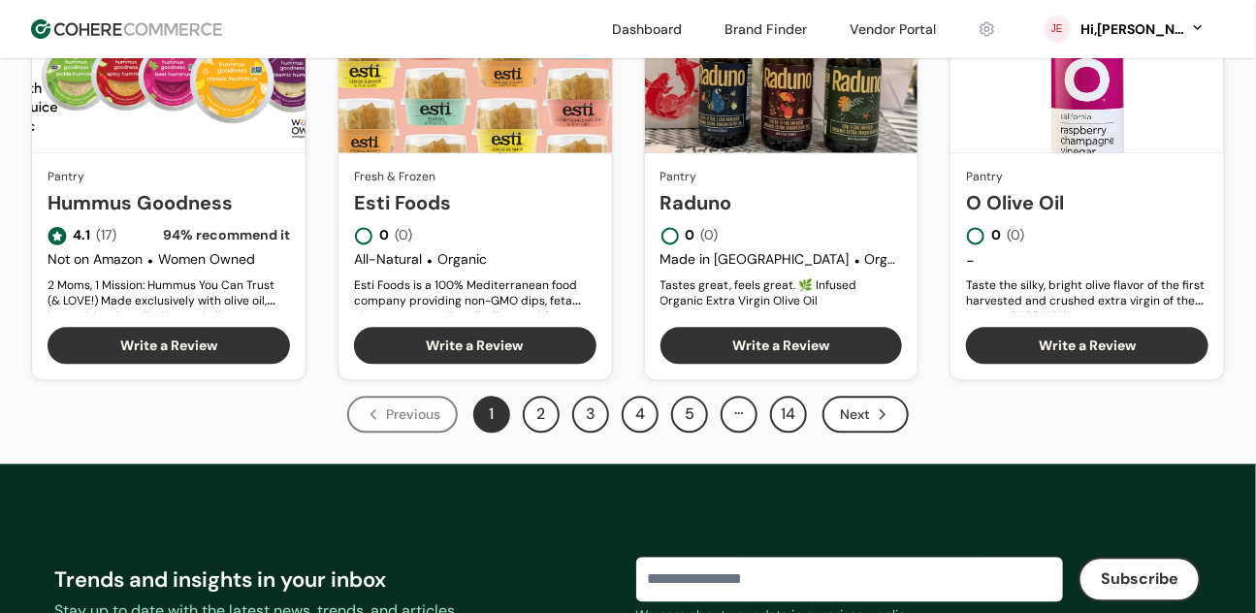
click at [528, 433] on button "2" at bounding box center [541, 414] width 37 height 37
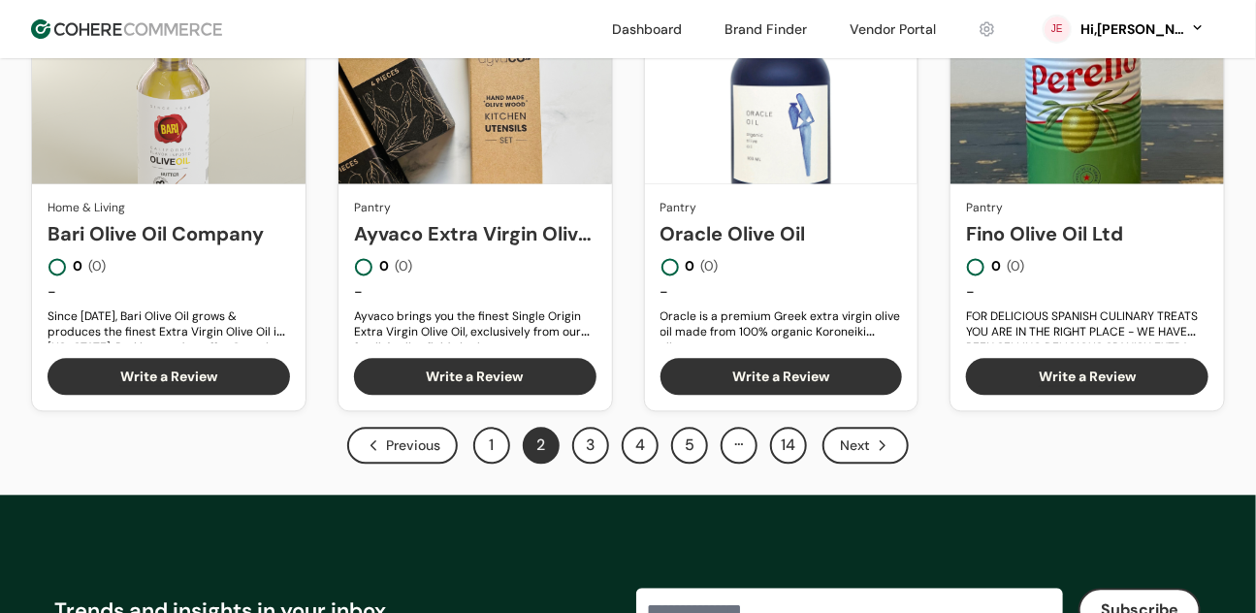
scroll to position [1460, 0]
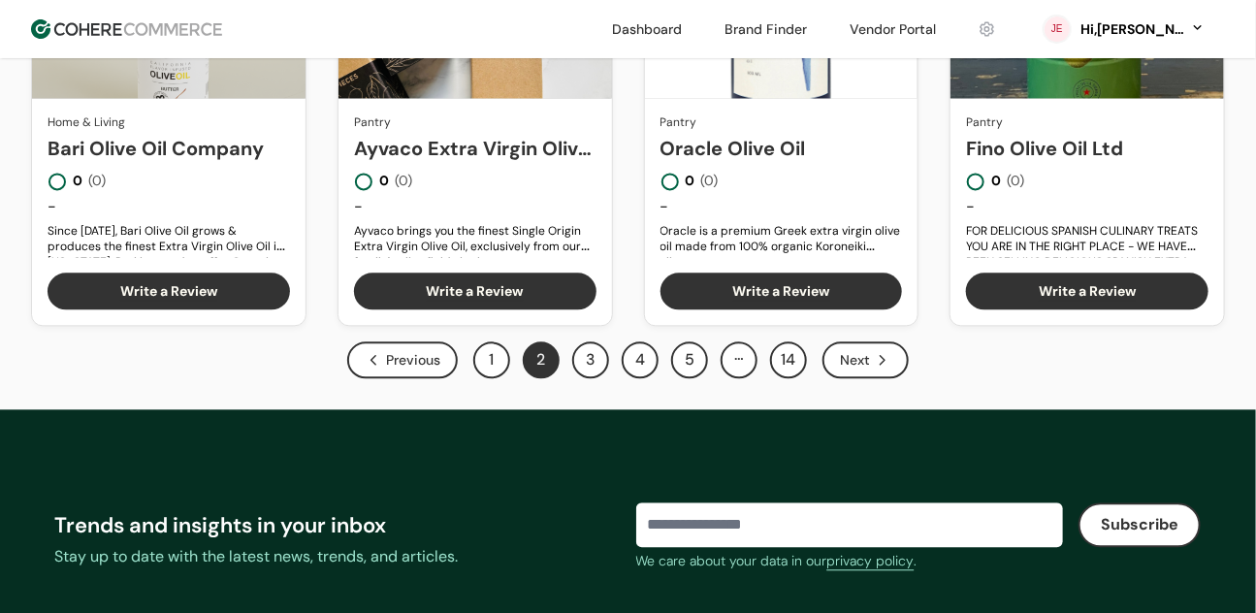
click at [482, 369] on button "1" at bounding box center [491, 359] width 37 height 37
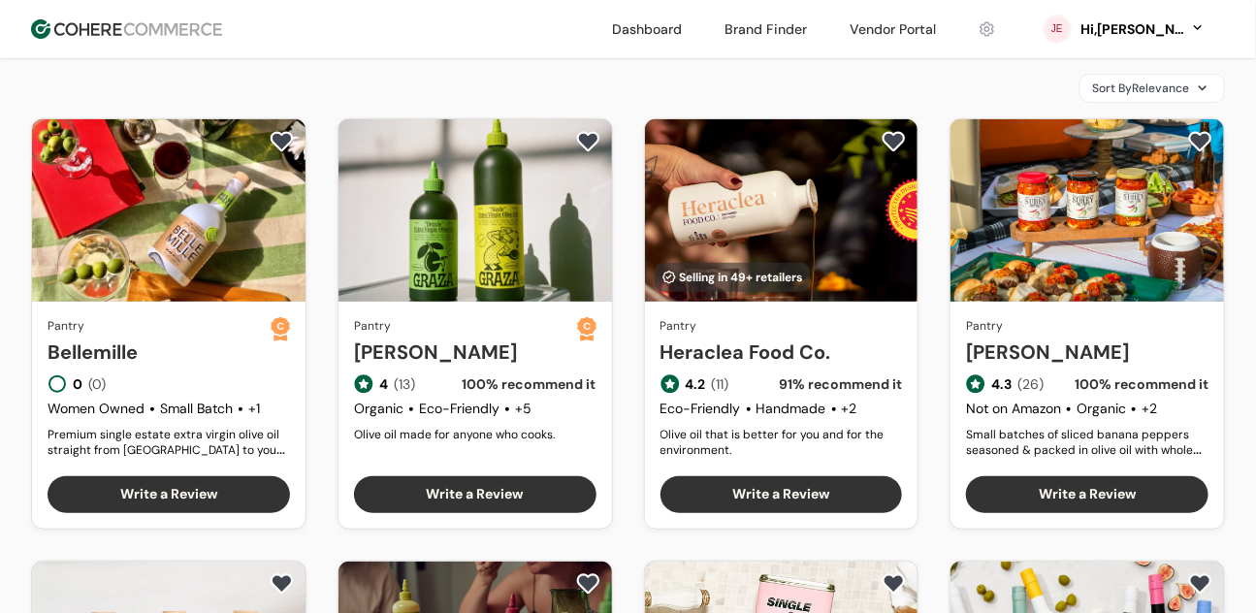
scroll to position [371, 0]
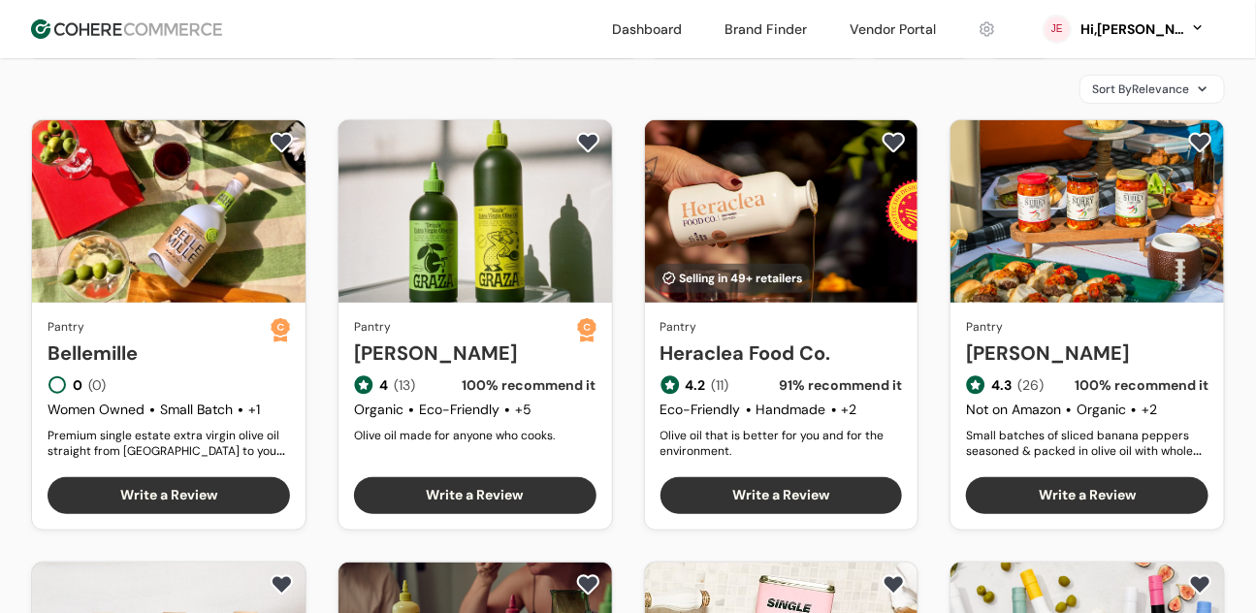
click at [433, 338] on link "[PERSON_NAME]" at bounding box center [465, 352] width 223 height 29
drag, startPoint x: 658, startPoint y: 362, endPoint x: 729, endPoint y: 360, distance: 71.8
click at [729, 360] on link "Heraclea Food Co." at bounding box center [781, 352] width 242 height 29
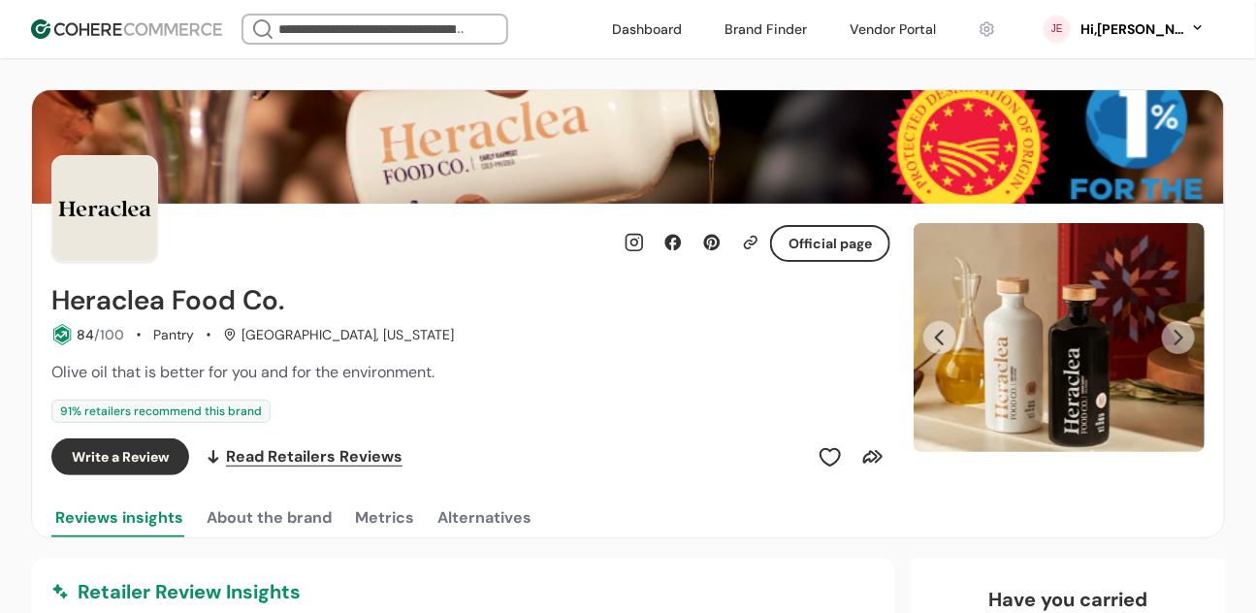
click at [185, 301] on h2 "Heraclea Food Co." at bounding box center [167, 300] width 233 height 31
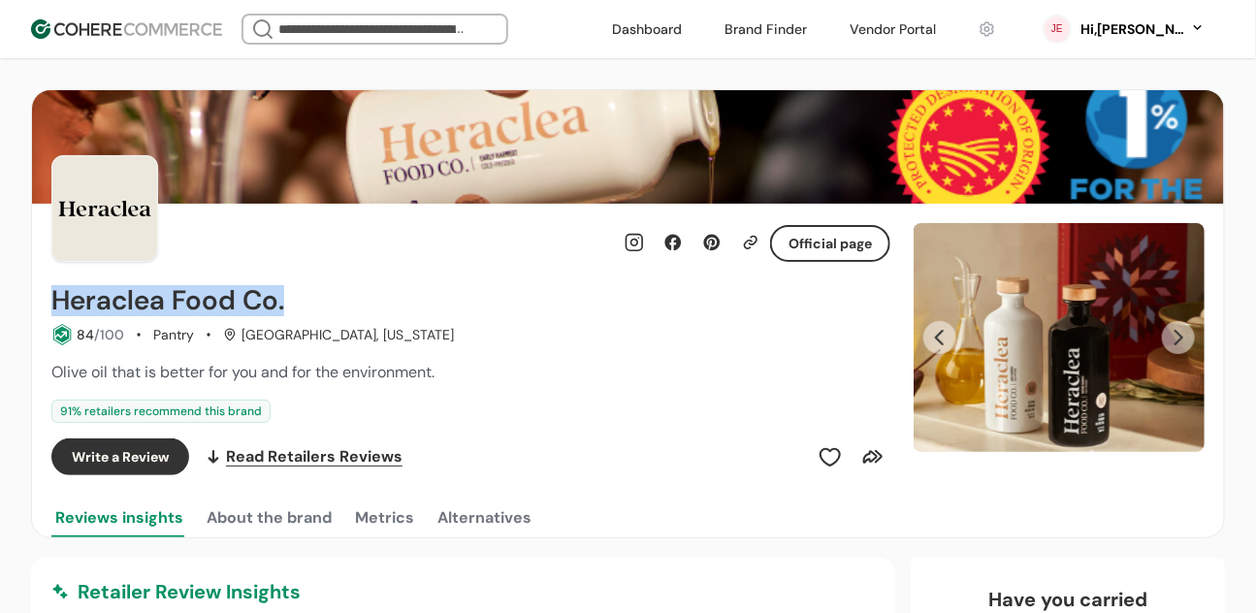
click at [185, 300] on h2 "Heraclea Food Co." at bounding box center [167, 300] width 233 height 31
copy div "Heraclea Food Co."
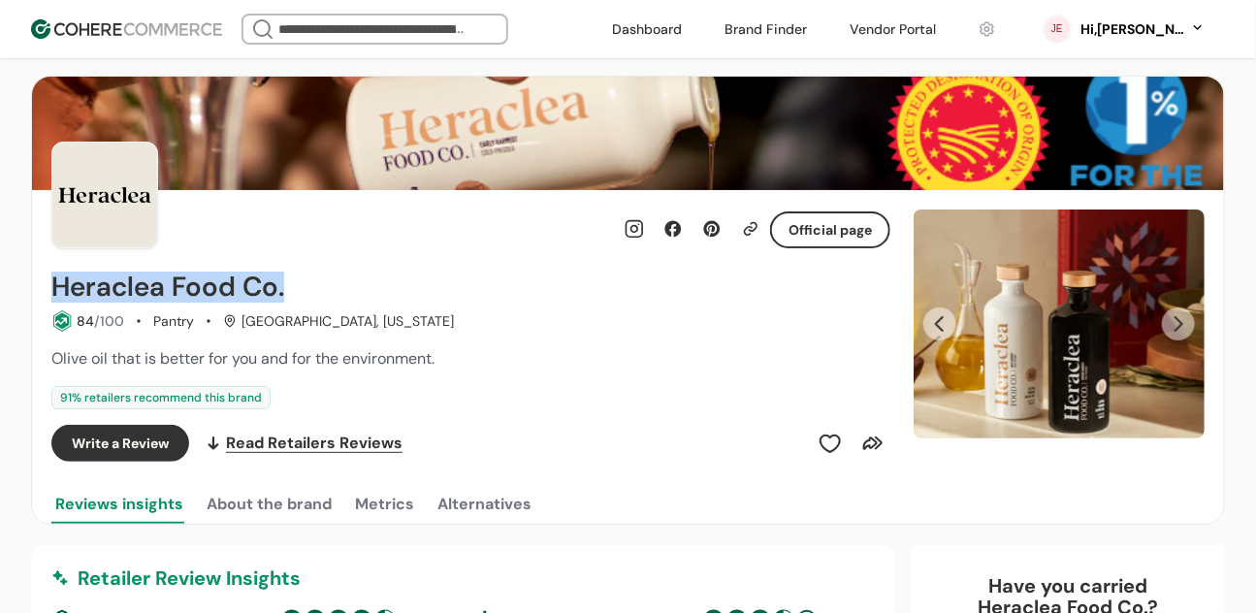
scroll to position [33, 0]
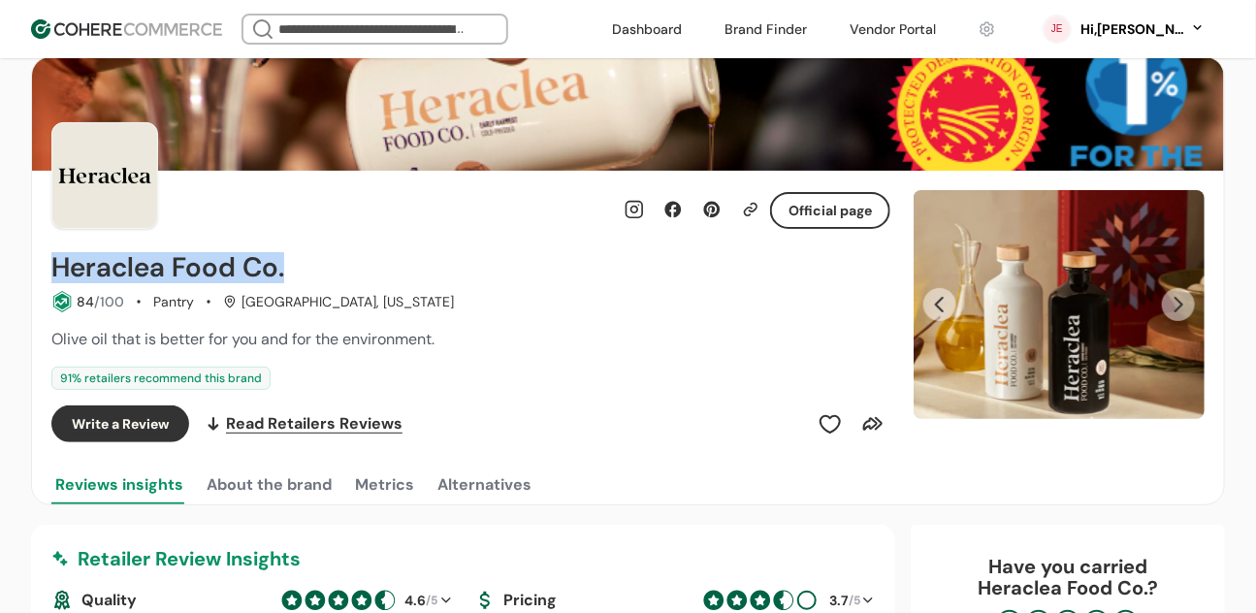
click at [140, 35] on img at bounding box center [126, 28] width 191 height 19
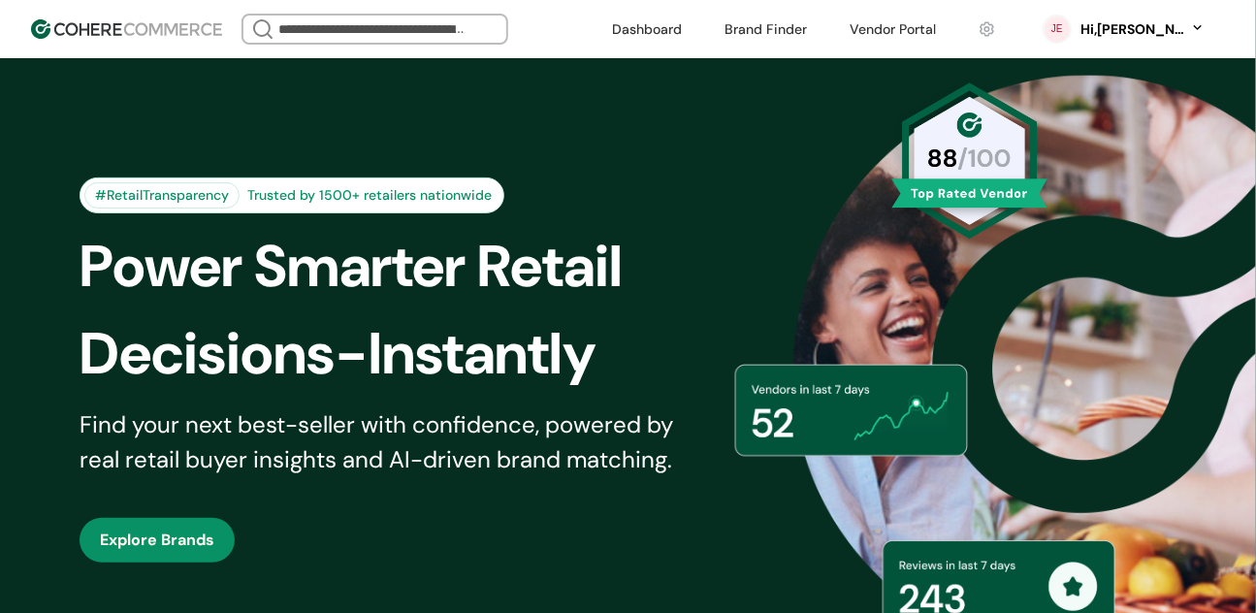
scroll to position [115, 0]
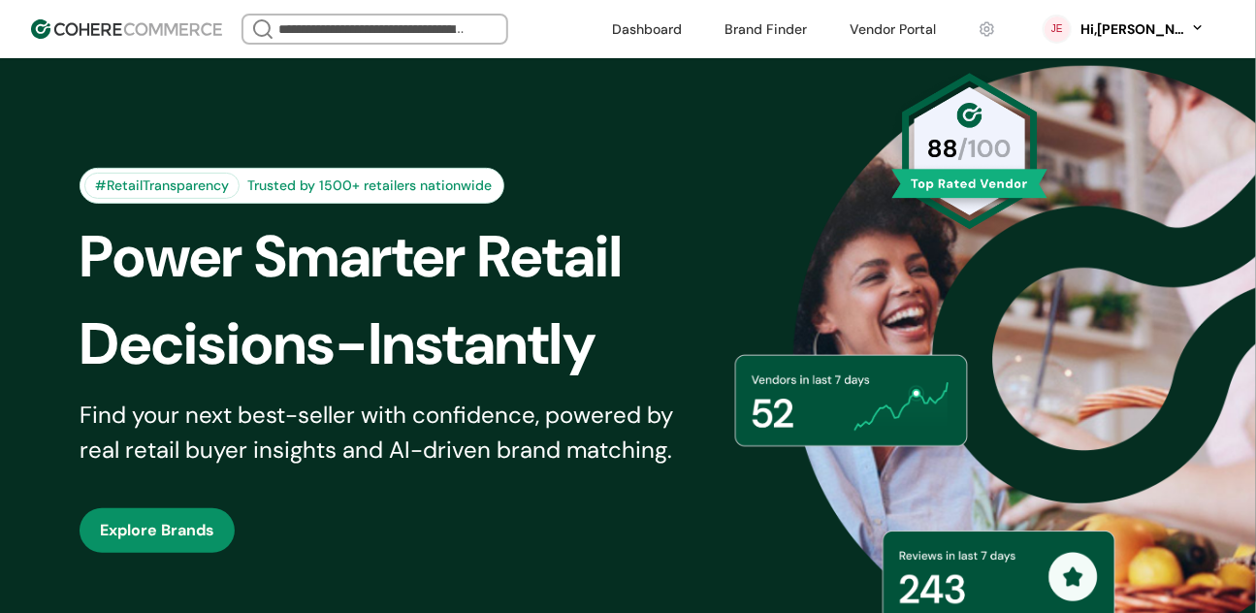
click at [318, 245] on div "Power Smarter Retail" at bounding box center [406, 256] width 652 height 87
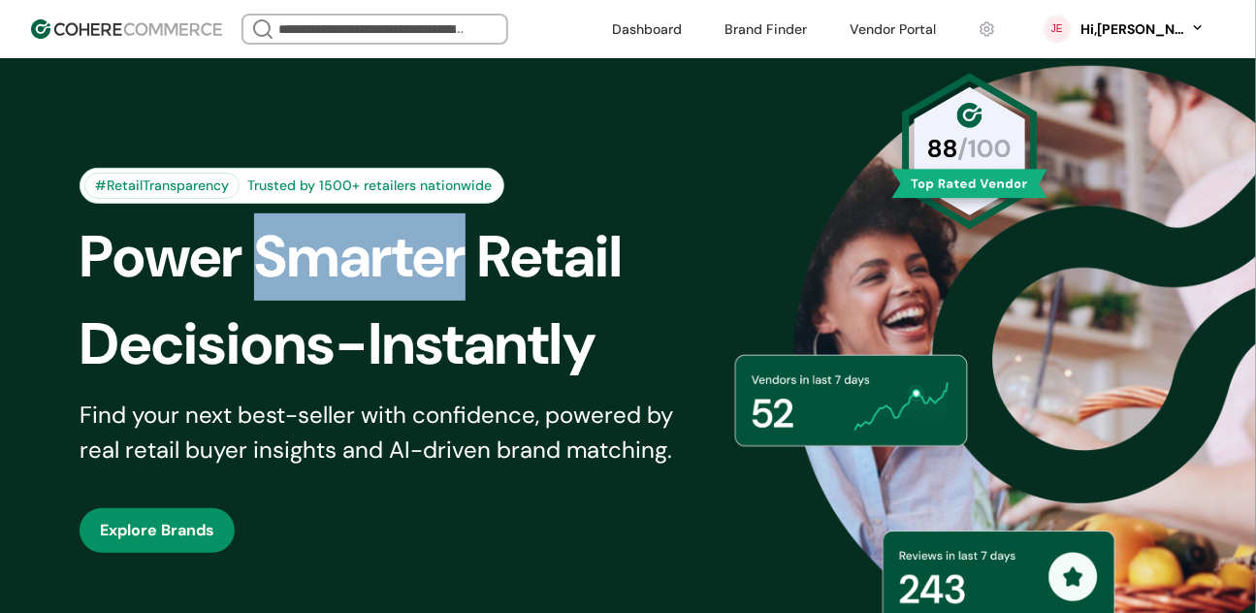
click at [318, 244] on div "Power Smarter Retail" at bounding box center [406, 256] width 652 height 87
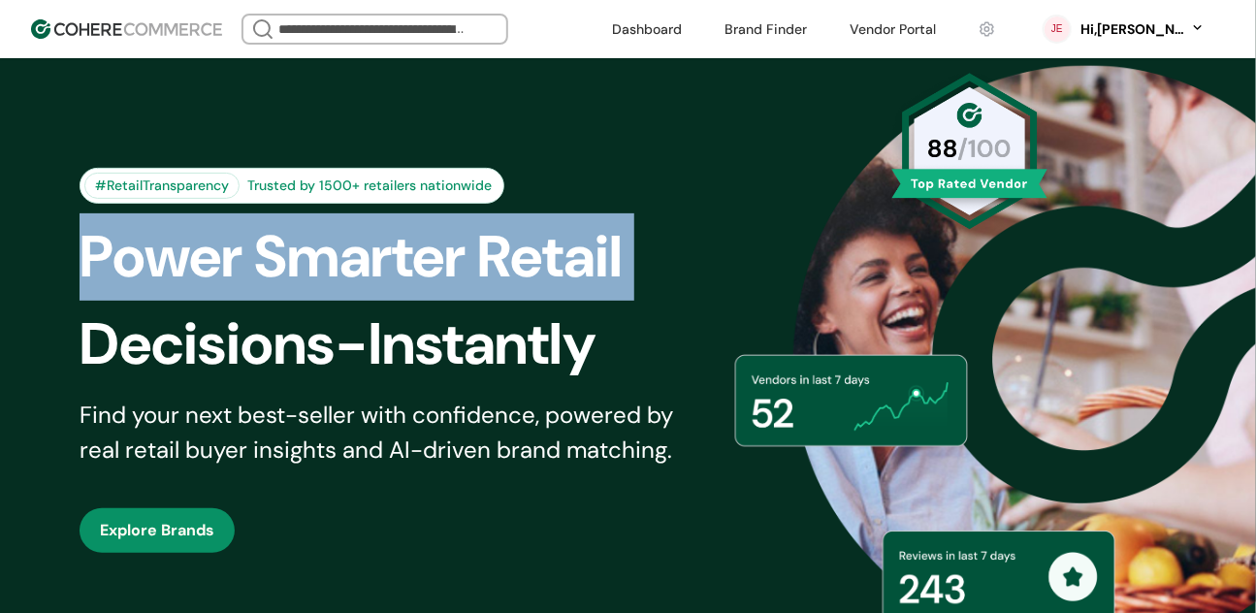
click at [318, 244] on div "Power Smarter Retail" at bounding box center [406, 256] width 652 height 87
click at [515, 298] on div "Power Smarter Retail" at bounding box center [406, 256] width 652 height 87
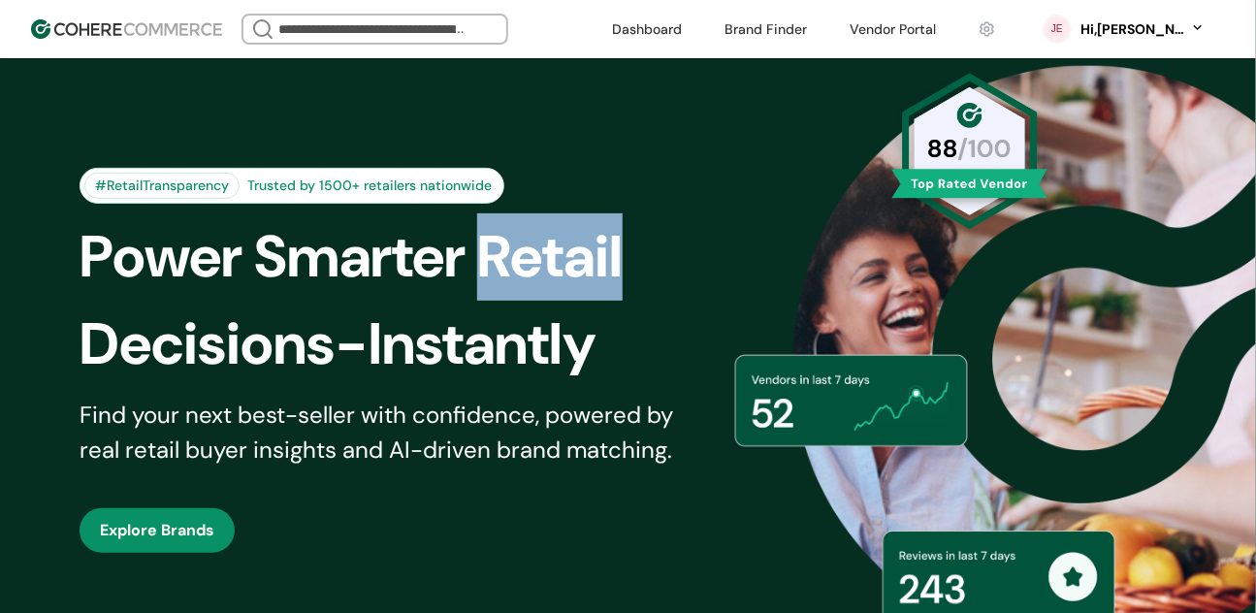
click at [515, 297] on div "Power Smarter Retail" at bounding box center [406, 256] width 652 height 87
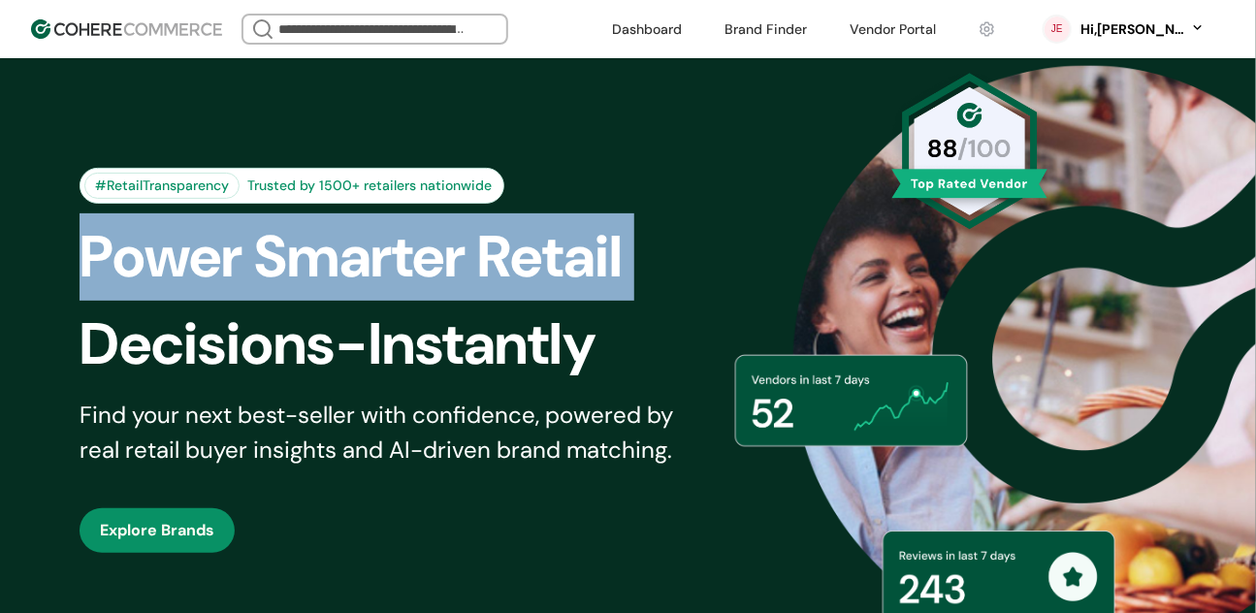
click at [515, 297] on div "Power Smarter Retail" at bounding box center [406, 256] width 652 height 87
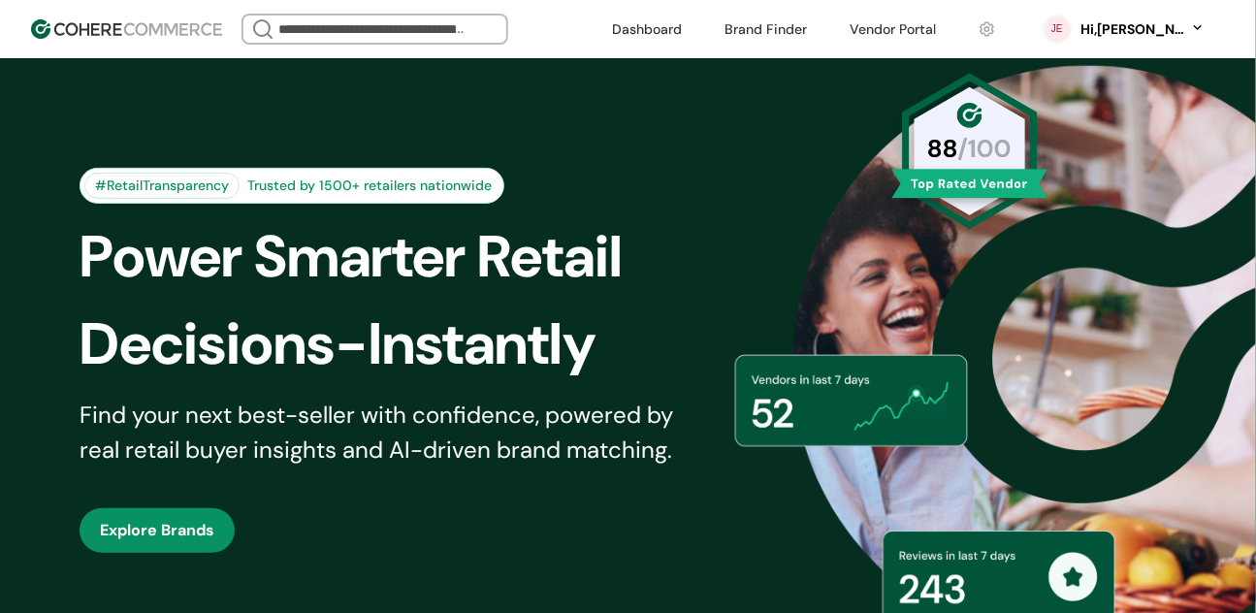
click at [485, 339] on div "Decisions-Instantly" at bounding box center [406, 344] width 652 height 87
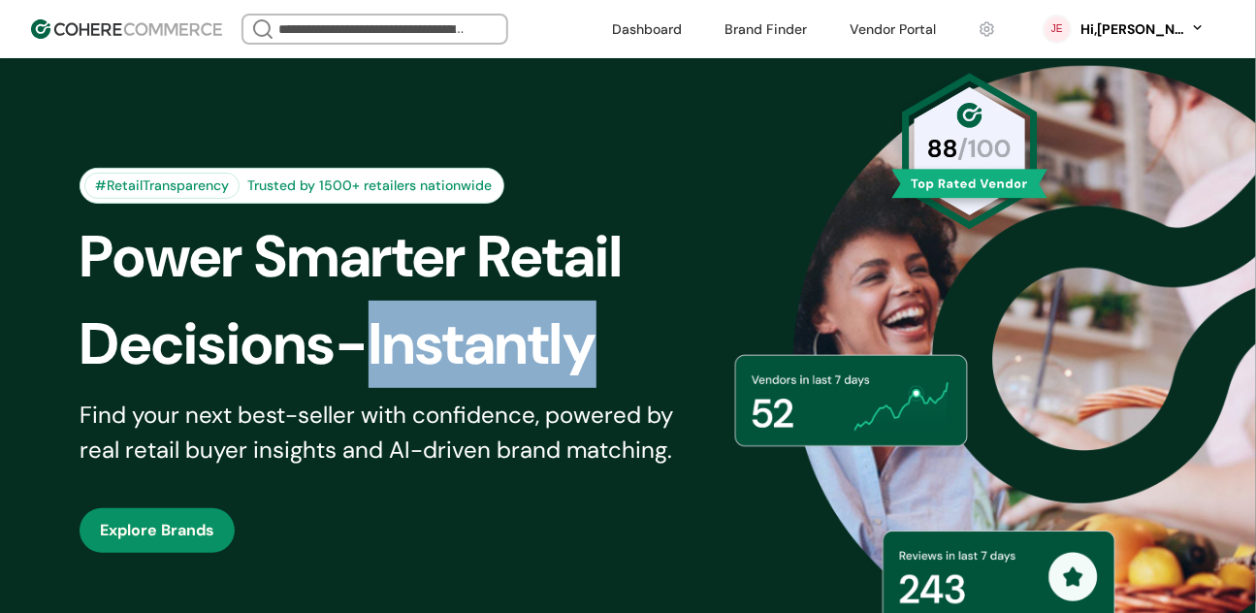
click at [485, 339] on div "Decisions-Instantly" at bounding box center [406, 344] width 652 height 87
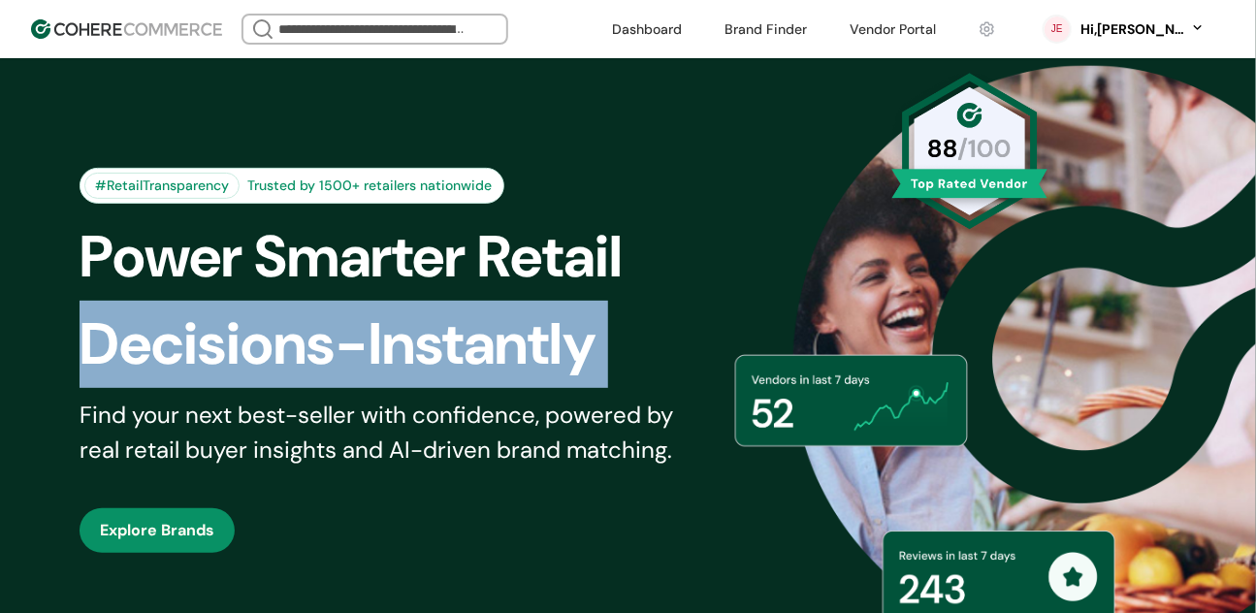
click at [486, 338] on div "Decisions-Instantly" at bounding box center [406, 344] width 652 height 87
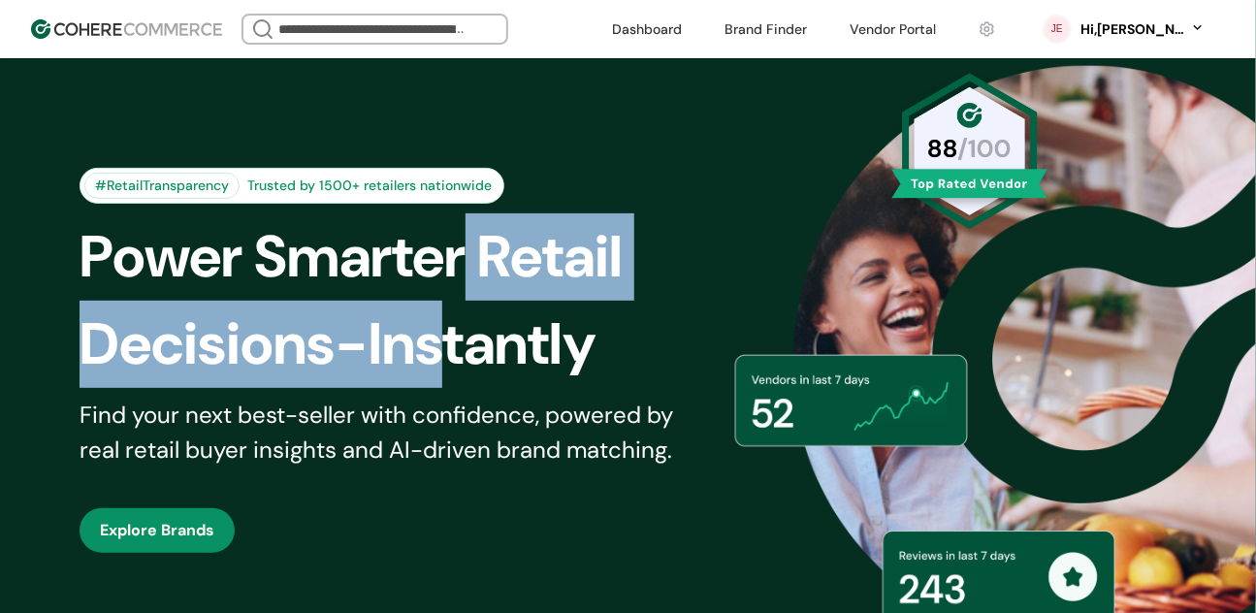
drag, startPoint x: 467, startPoint y: 272, endPoint x: 447, endPoint y: 356, distance: 86.8
click at [447, 357] on div "Power Smarter Retail Decisions-Instantly" at bounding box center [406, 300] width 652 height 175
click at [448, 356] on div "Decisions-Instantly" at bounding box center [406, 344] width 652 height 87
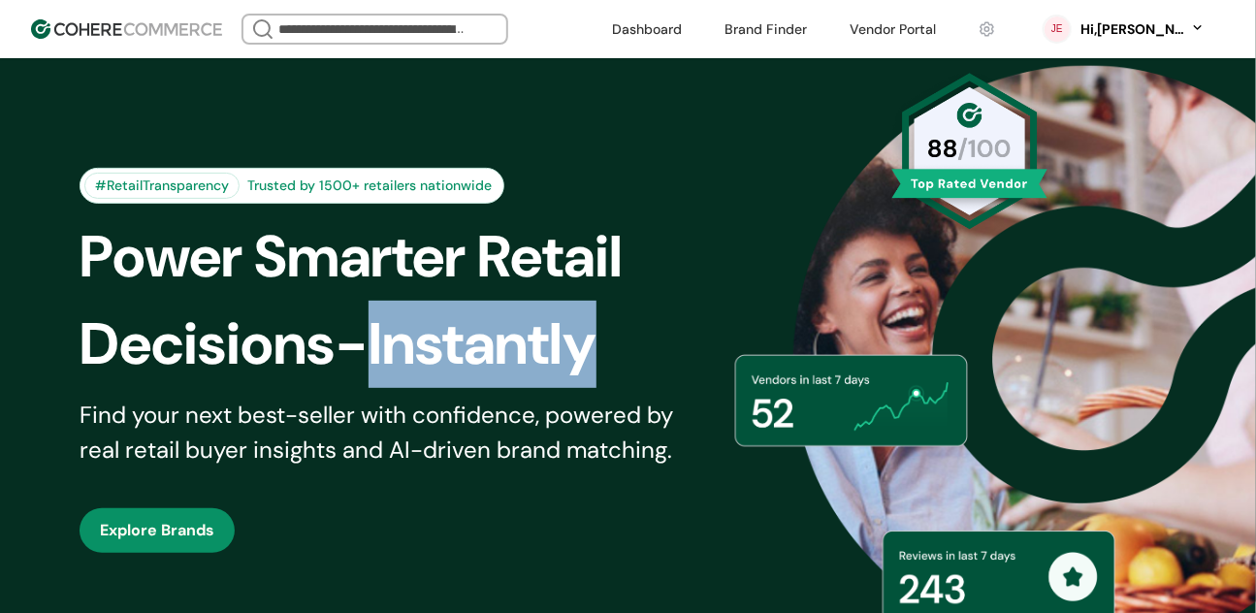
click at [448, 355] on div "Decisions-Instantly" at bounding box center [406, 344] width 652 height 87
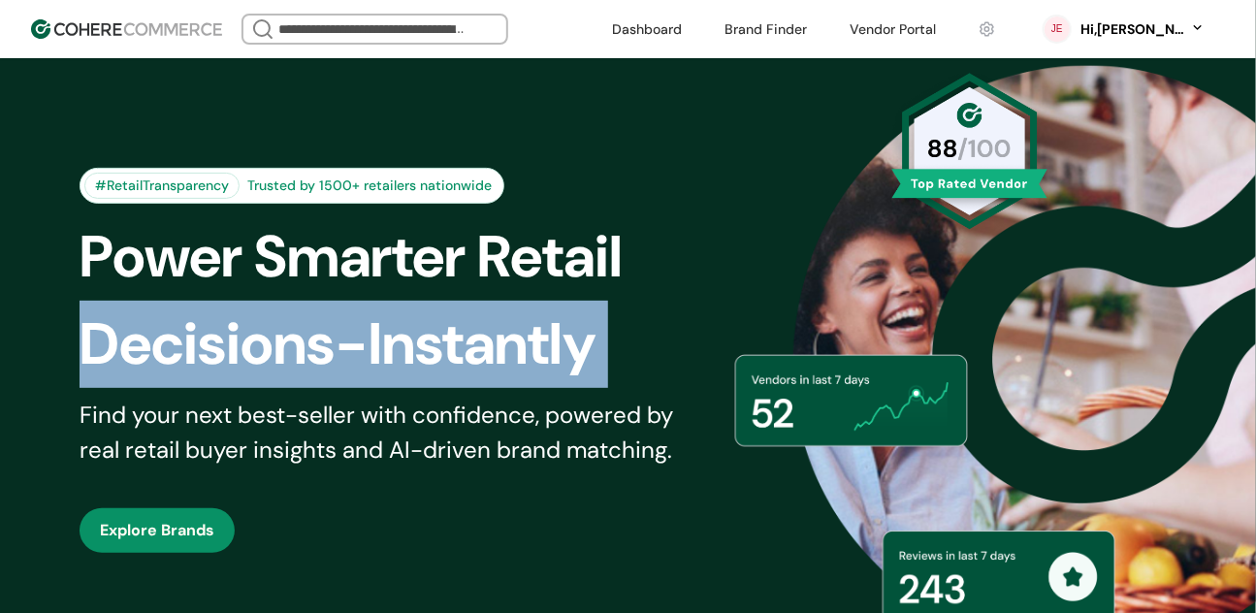
click at [448, 355] on div "Decisions-Instantly" at bounding box center [406, 344] width 652 height 87
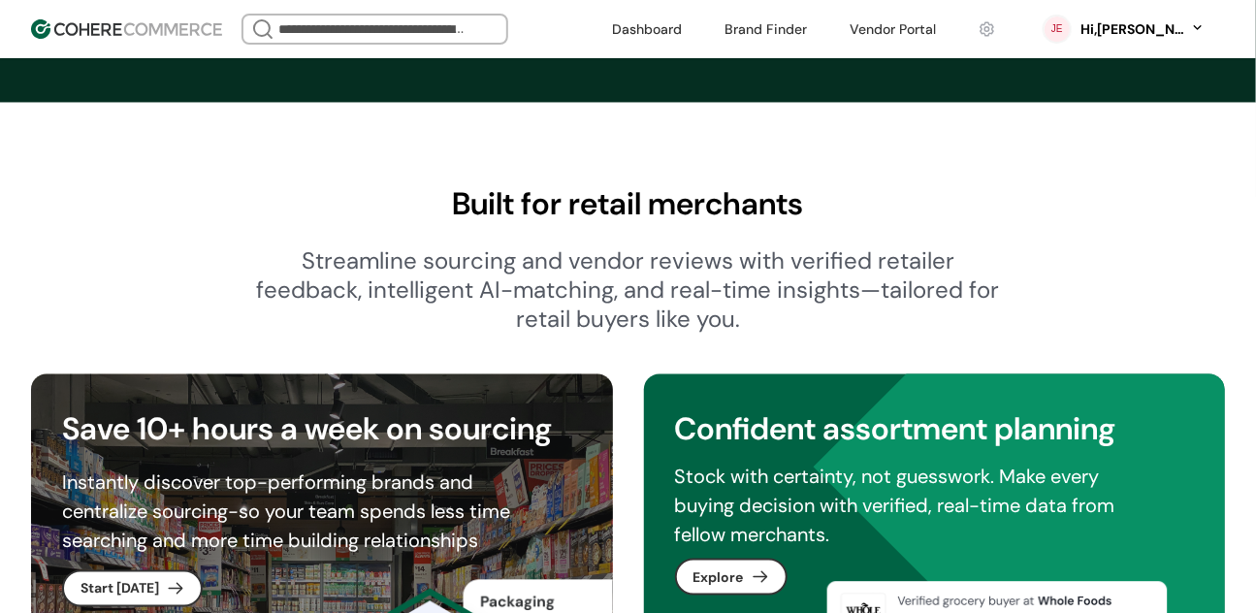
scroll to position [892, 0]
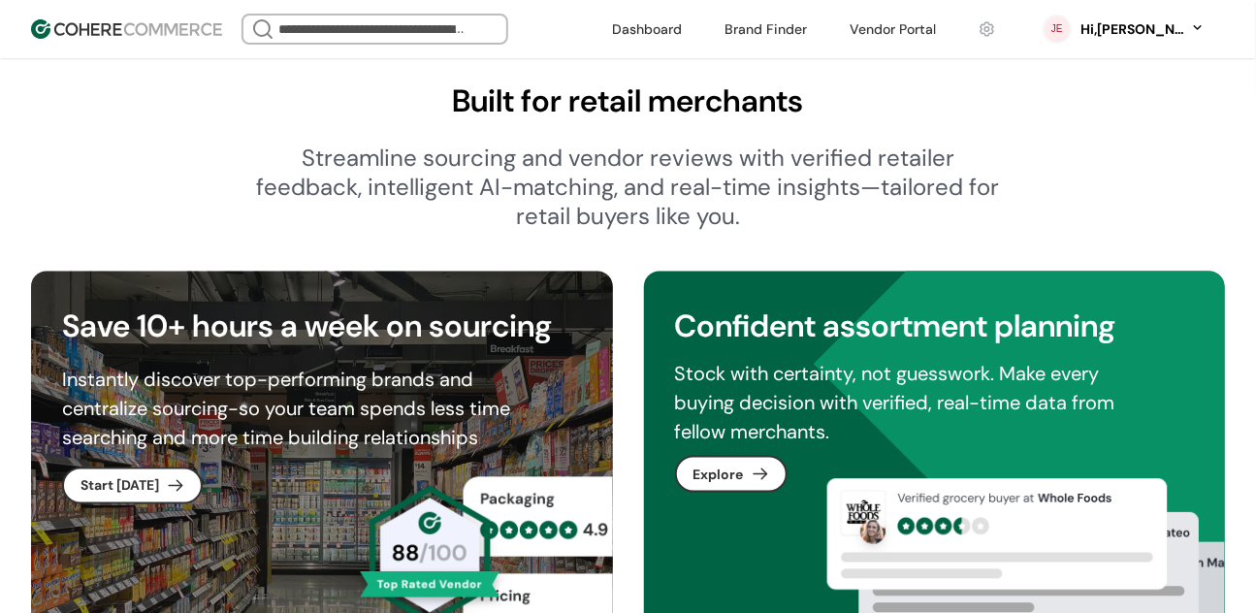
click at [322, 49] on header "We Came Up Empty Looks like there aren’t any matches at the moment. Refine your…" at bounding box center [628, 29] width 1256 height 58
click at [332, 32] on input "search" at bounding box center [374, 29] width 201 height 27
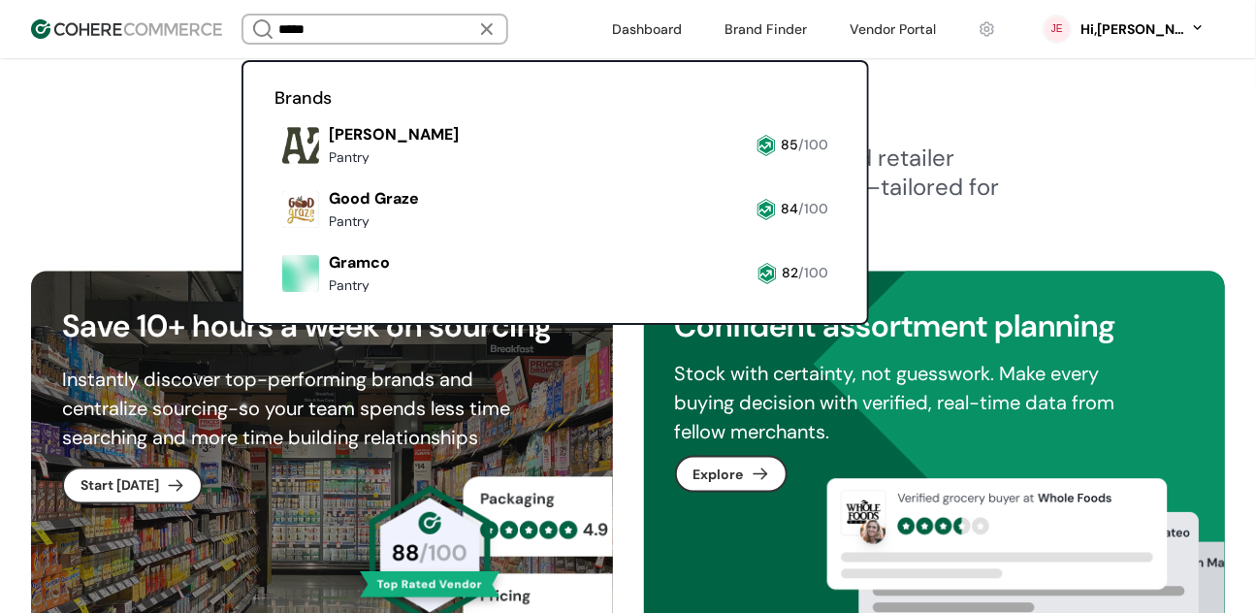
type input "*****"
click at [274, 172] on link at bounding box center [274, 172] width 0 height 0
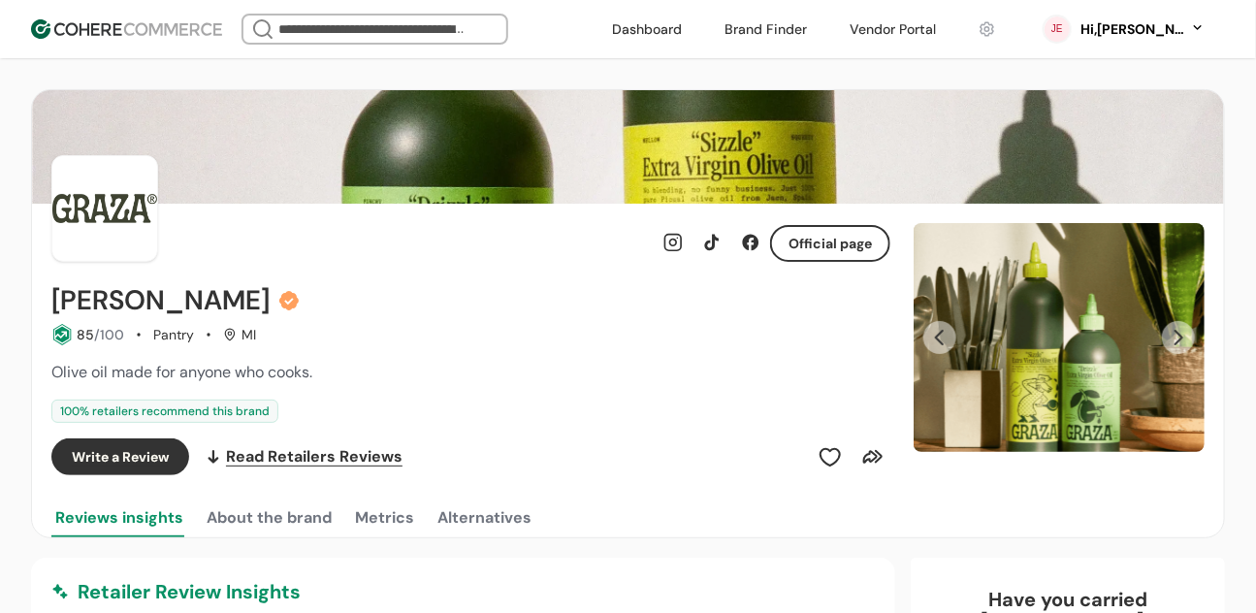
click at [344, 20] on input "search" at bounding box center [374, 29] width 201 height 27
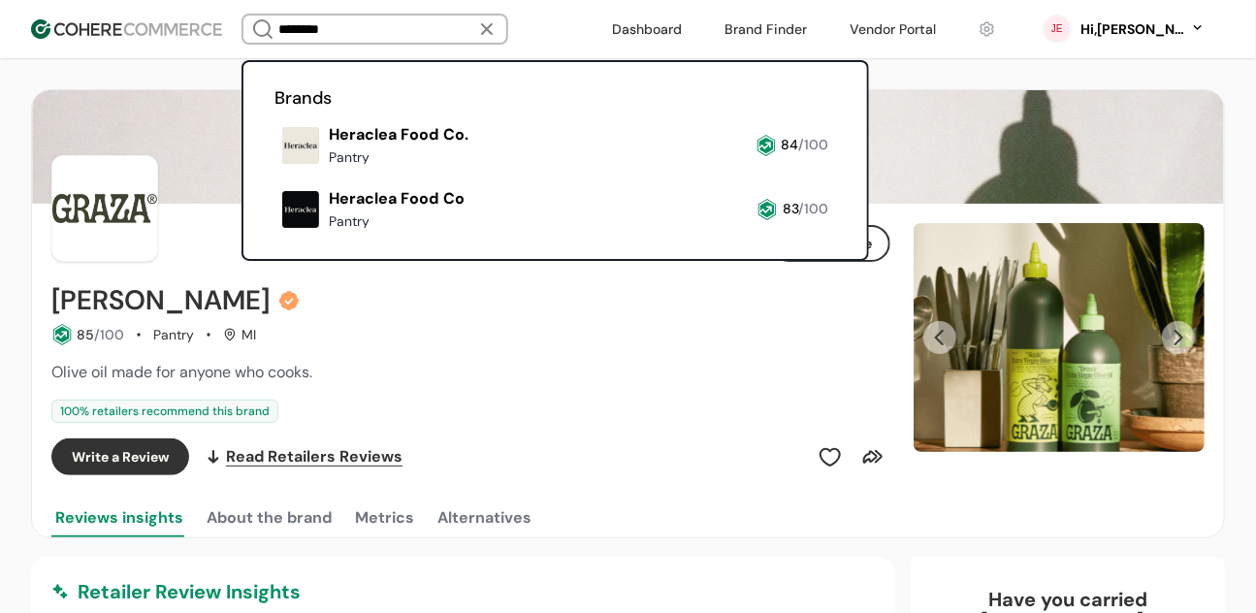
type input "********"
click at [274, 172] on link at bounding box center [274, 172] width 0 height 0
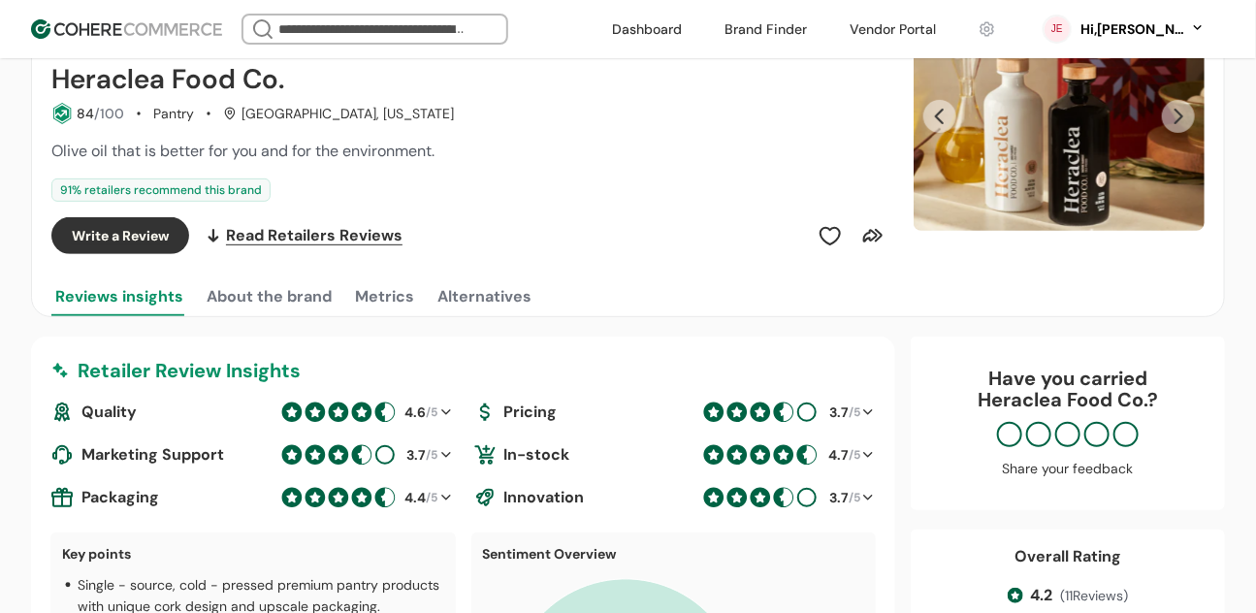
scroll to position [272, 0]
